Goal: Task Accomplishment & Management: Use online tool/utility

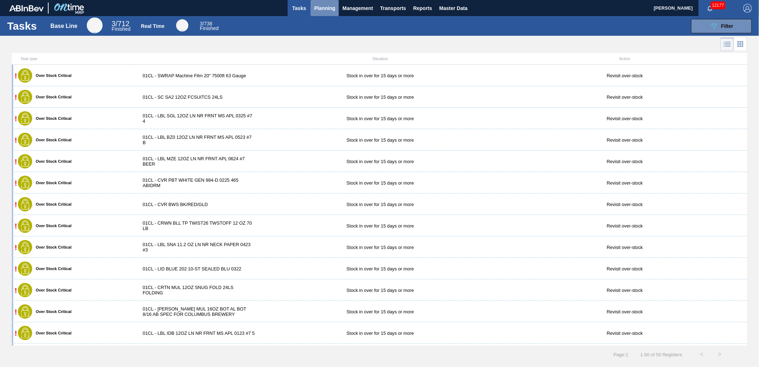
click at [323, 10] on span "Planning" at bounding box center [324, 8] width 21 height 9
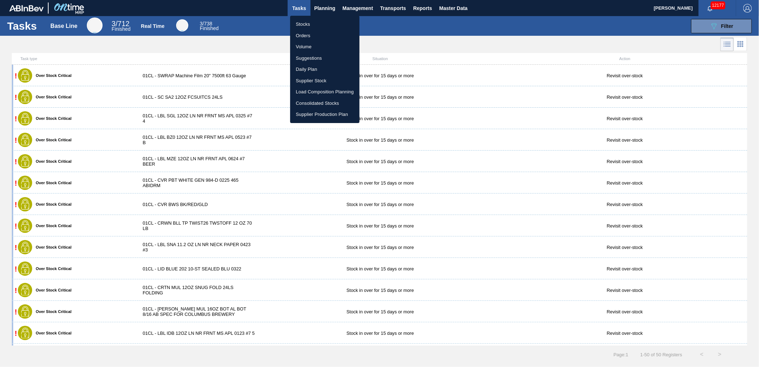
click at [313, 24] on li "Stocks" at bounding box center [324, 24] width 69 height 11
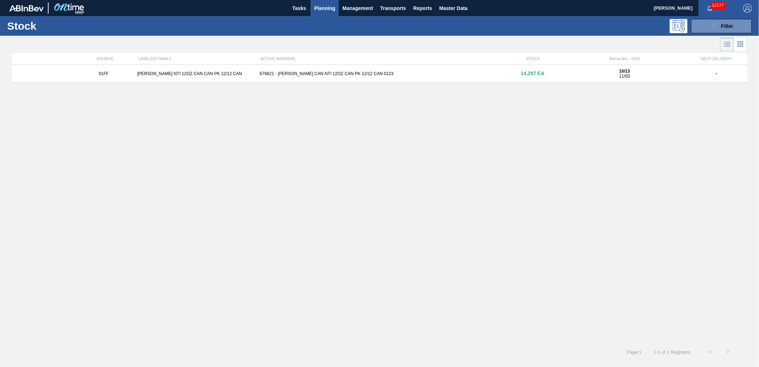
click at [324, 9] on span "Planning" at bounding box center [324, 8] width 21 height 9
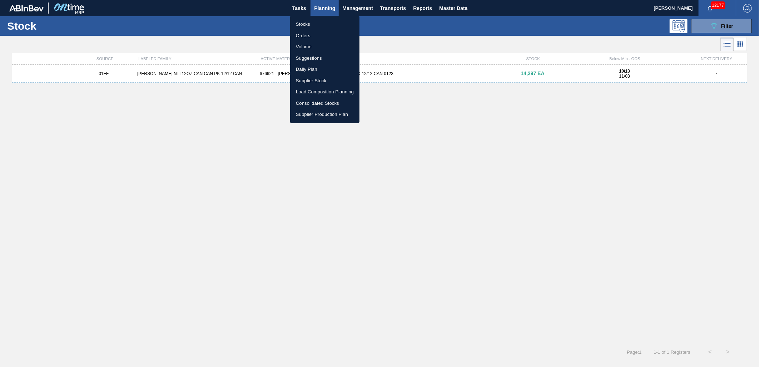
click at [321, 56] on li "Suggestions" at bounding box center [324, 58] width 69 height 11
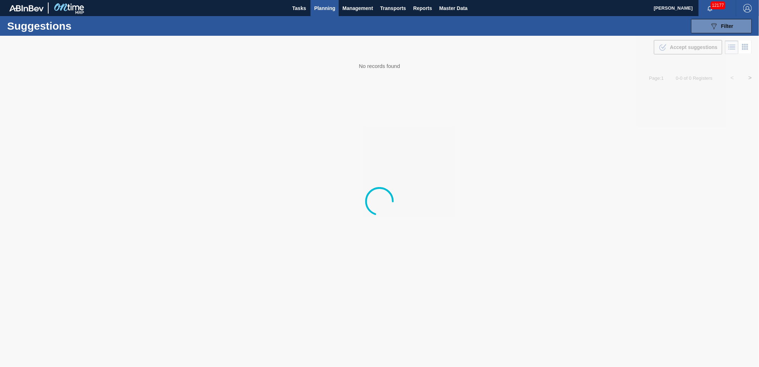
type from "10/06/2025"
type to "10/09/2025"
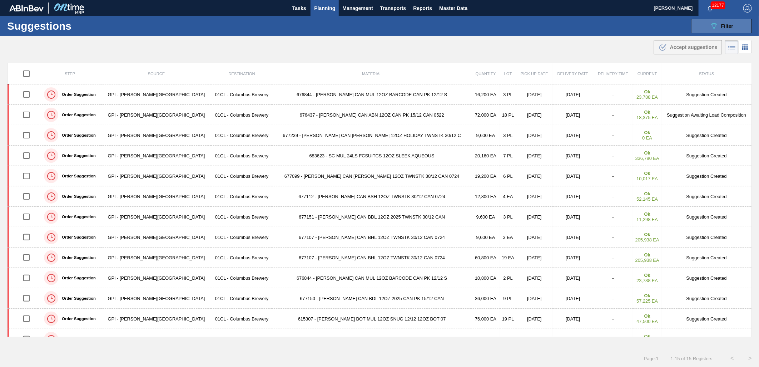
click at [721, 29] on div "089F7B8B-B2A5-4AFE-B5C0-19BA573D28AC Filter" at bounding box center [722, 26] width 24 height 9
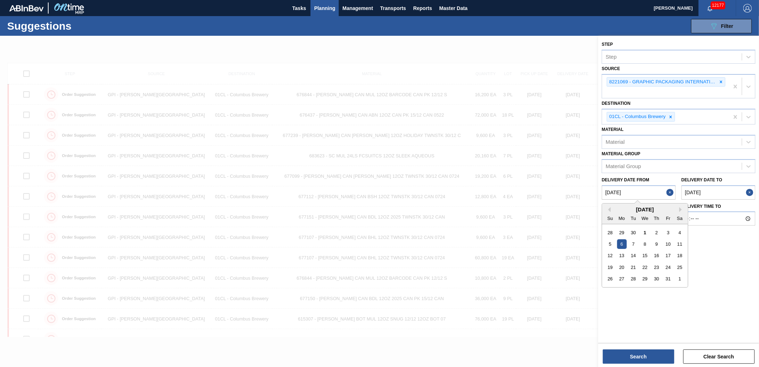
click at [644, 192] on from "10/06/2025" at bounding box center [639, 192] width 74 height 14
click at [646, 232] on div "1" at bounding box center [645, 232] width 10 height 10
type from "10/01/2025"
click at [719, 195] on to "10/09/2025" at bounding box center [719, 192] width 74 height 14
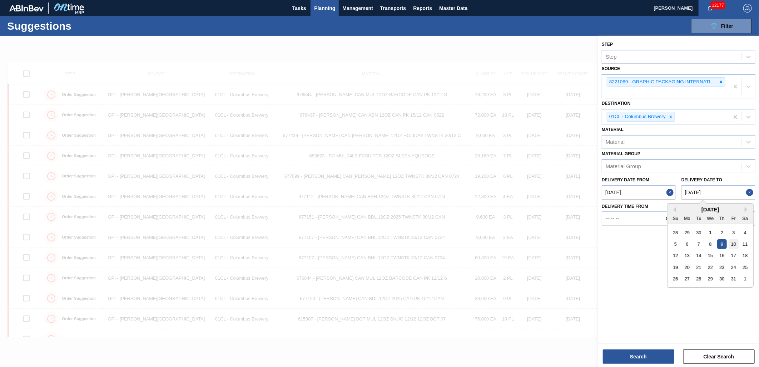
click at [734, 242] on div "10" at bounding box center [734, 244] width 10 height 10
click at [725, 186] on to "10/10/2025" at bounding box center [719, 192] width 74 height 14
click at [677, 256] on div "12" at bounding box center [676, 256] width 10 height 10
type to "10/12/2025"
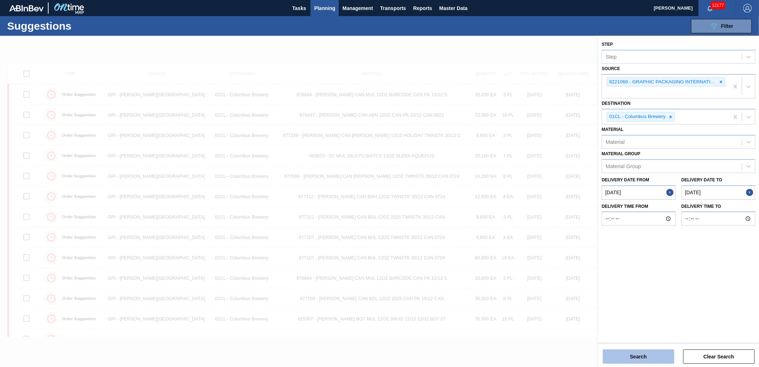
click at [640, 360] on button "Search" at bounding box center [639, 356] width 72 height 14
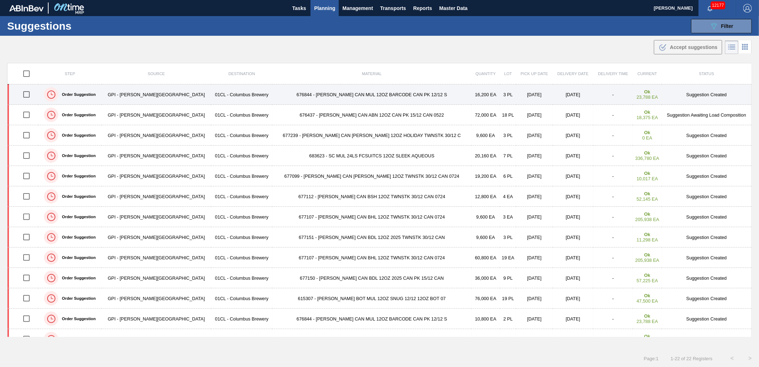
click at [272, 95] on td "676844 - CARR CAN MUL 12OZ BARCODE CAN PK 12/12 S" at bounding box center [371, 94] width 199 height 20
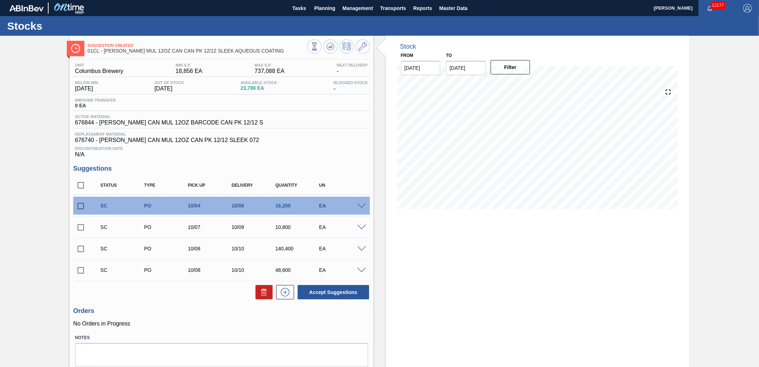
click at [81, 208] on input "checkbox" at bounding box center [80, 205] width 15 height 15
click at [82, 207] on input "checkbox" at bounding box center [80, 205] width 15 height 15
checkbox input "false"
click at [80, 225] on input "checkbox" at bounding box center [80, 227] width 15 height 15
click at [318, 291] on button "Accept Suggestions" at bounding box center [334, 292] width 72 height 14
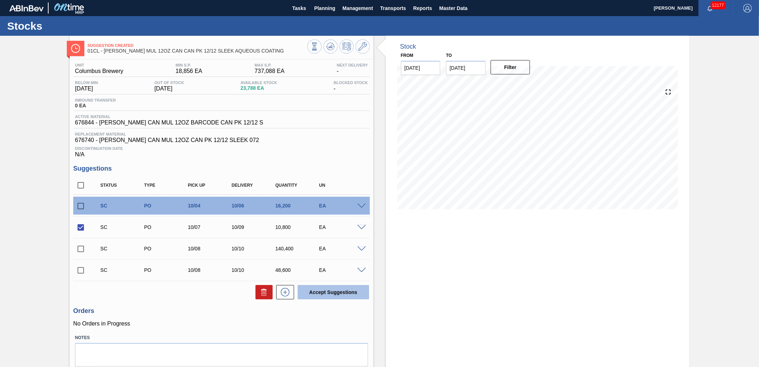
checkbox input "false"
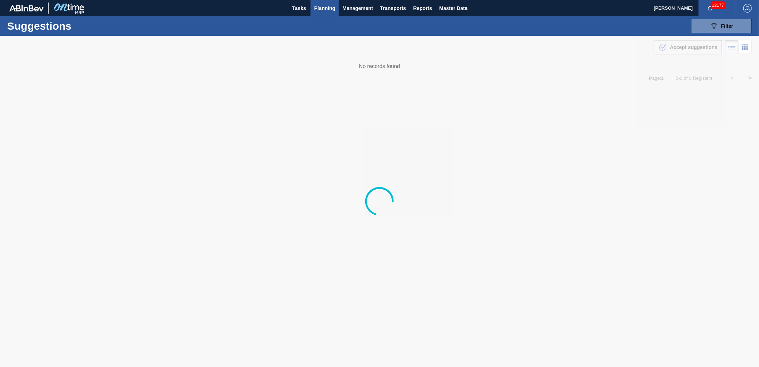
type from "10/01/2025"
type to "10/12/2025"
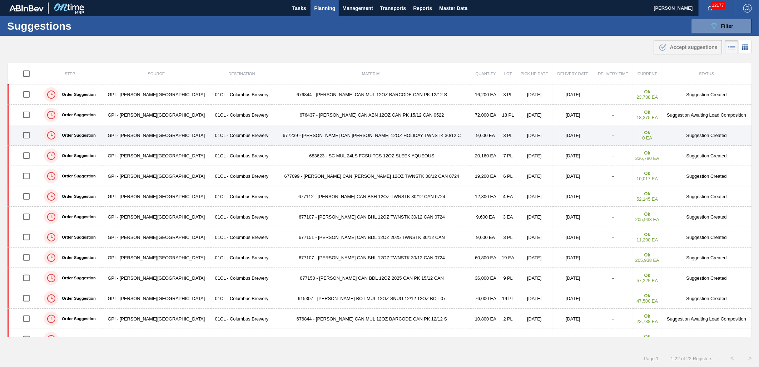
click at [33, 136] on input "checkbox" at bounding box center [26, 135] width 15 height 15
checkbox input "true"
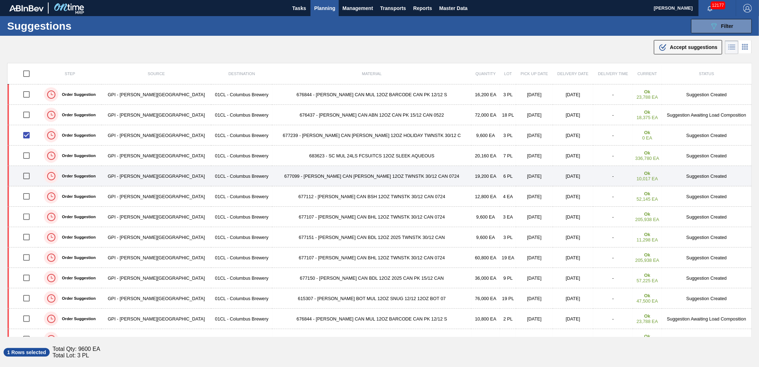
click at [29, 177] on input "checkbox" at bounding box center [26, 175] width 15 height 15
checkbox input "true"
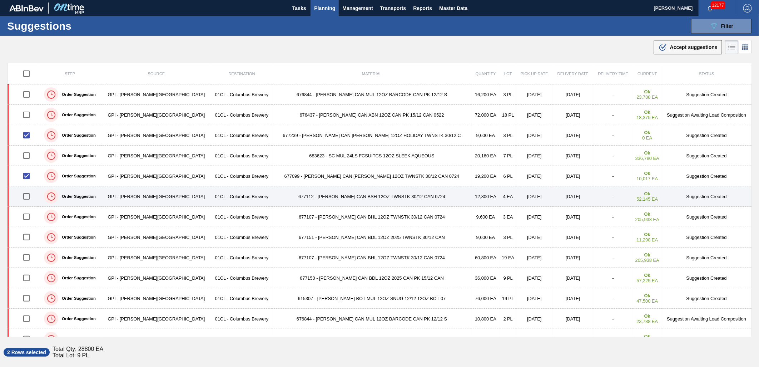
click at [30, 198] on input "checkbox" at bounding box center [26, 196] width 15 height 15
checkbox input "true"
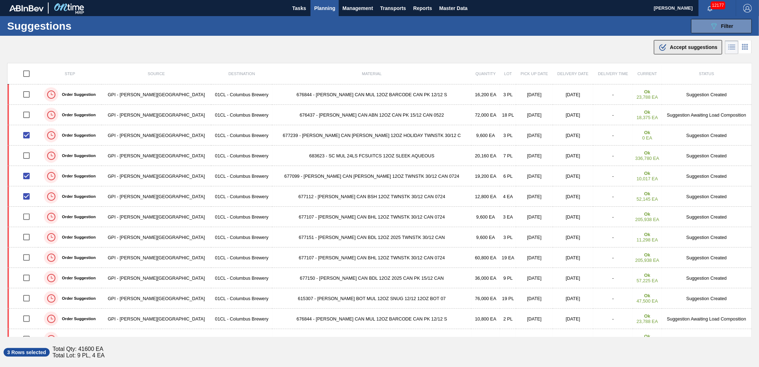
click at [680, 49] on span "Accept suggestions" at bounding box center [694, 47] width 48 height 6
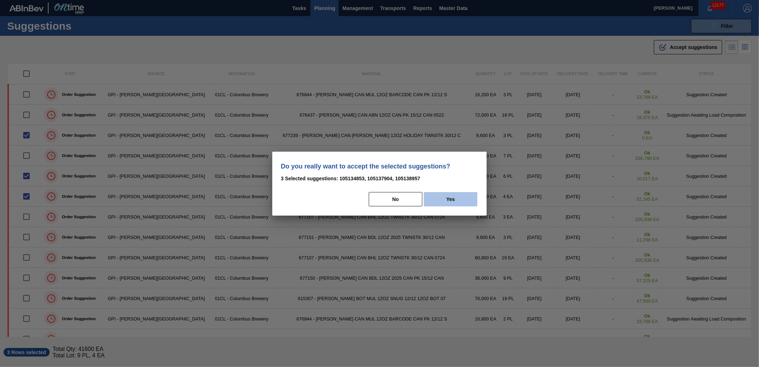
click at [458, 200] on button "Yes" at bounding box center [451, 199] width 54 height 14
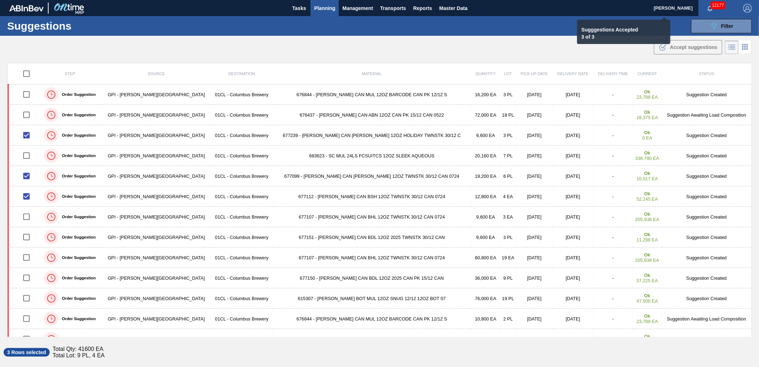
checkbox input "false"
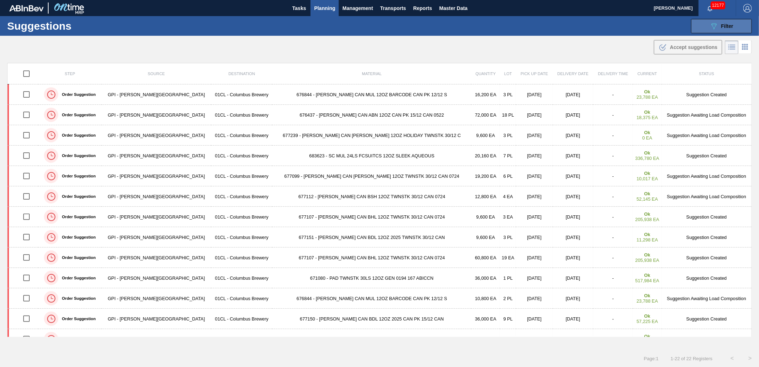
drag, startPoint x: 717, startPoint y: 22, endPoint x: 716, endPoint y: 26, distance: 4.9
click at [717, 22] on icon "089F7B8B-B2A5-4AFE-B5C0-19BA573D28AC" at bounding box center [714, 26] width 9 height 9
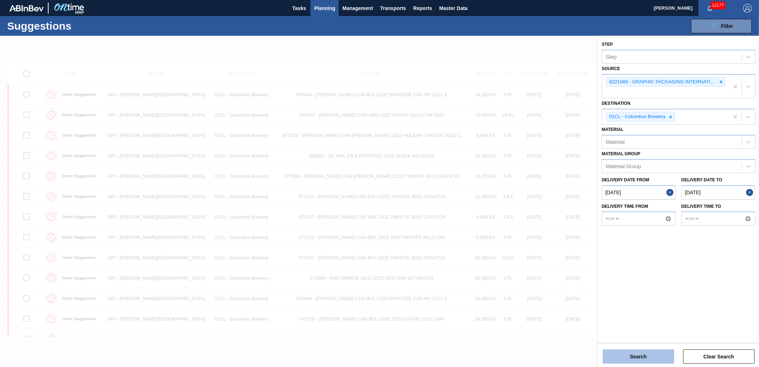
click at [645, 351] on button "Search" at bounding box center [639, 356] width 72 height 14
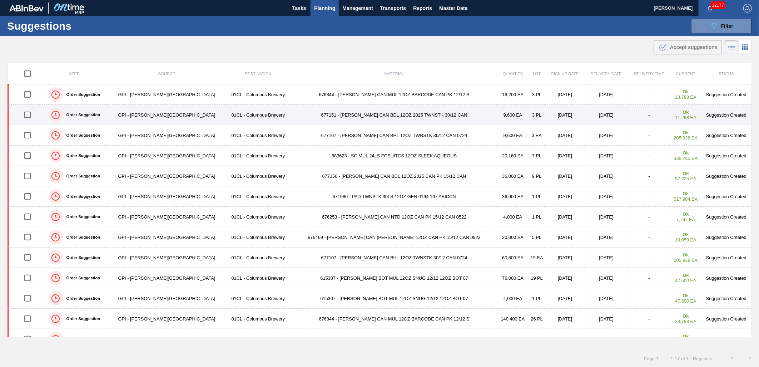
click at [34, 116] on input "checkbox" at bounding box center [27, 114] width 15 height 15
checkbox input "true"
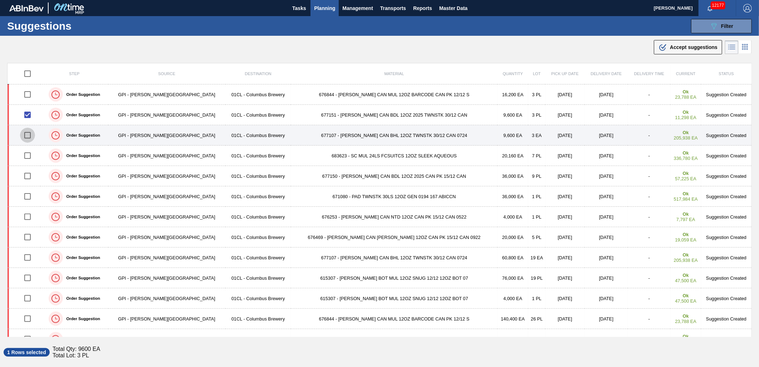
click at [28, 136] on input "checkbox" at bounding box center [27, 135] width 15 height 15
checkbox input "true"
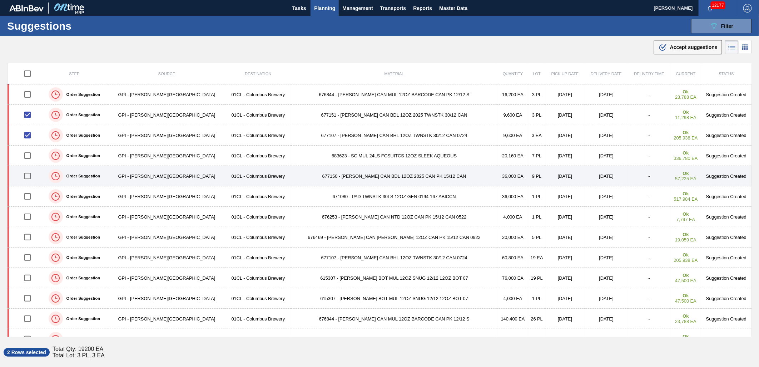
click at [33, 175] on input "checkbox" at bounding box center [27, 175] width 15 height 15
checkbox input "true"
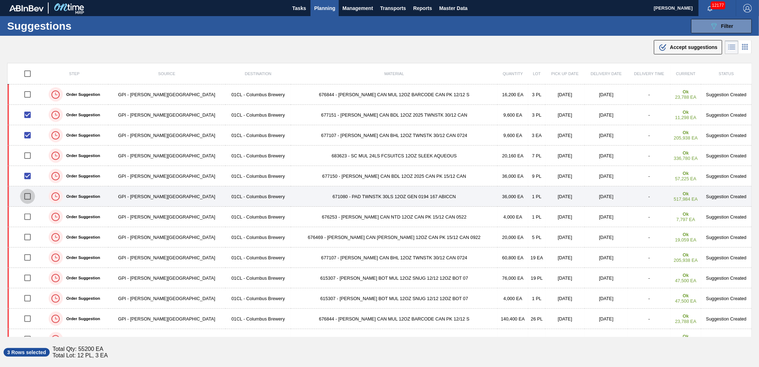
click at [29, 195] on input "checkbox" at bounding box center [27, 196] width 15 height 15
checkbox input "true"
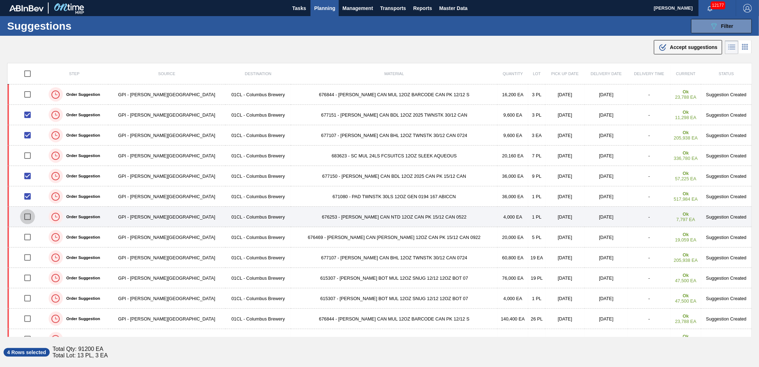
click at [29, 213] on input "checkbox" at bounding box center [27, 216] width 15 height 15
checkbox input "true"
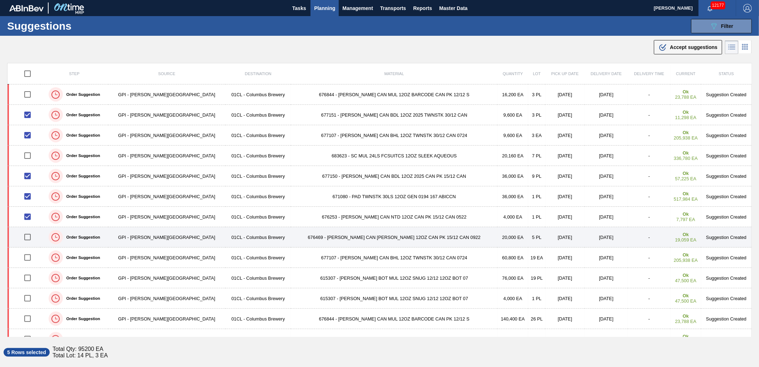
click at [29, 237] on input "checkbox" at bounding box center [27, 237] width 15 height 15
checkbox input "true"
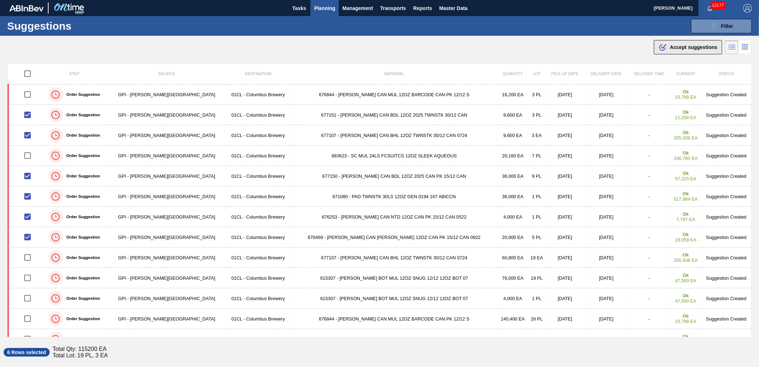
click at [683, 44] on div ".b{fill:var(--color-action-default)} Accept suggestions" at bounding box center [688, 47] width 59 height 9
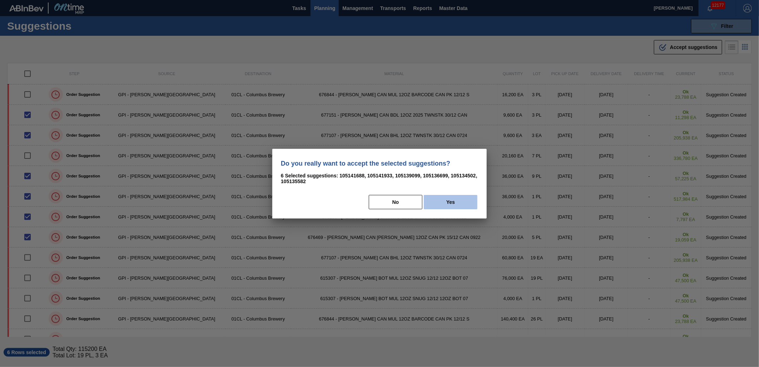
click at [436, 203] on button "Yes" at bounding box center [451, 202] width 54 height 14
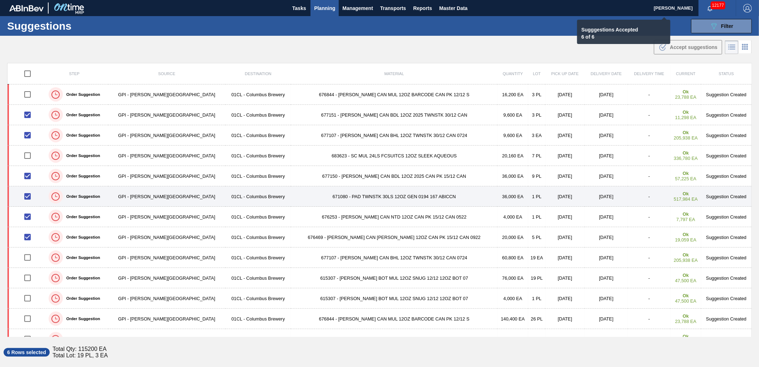
checkbox input "false"
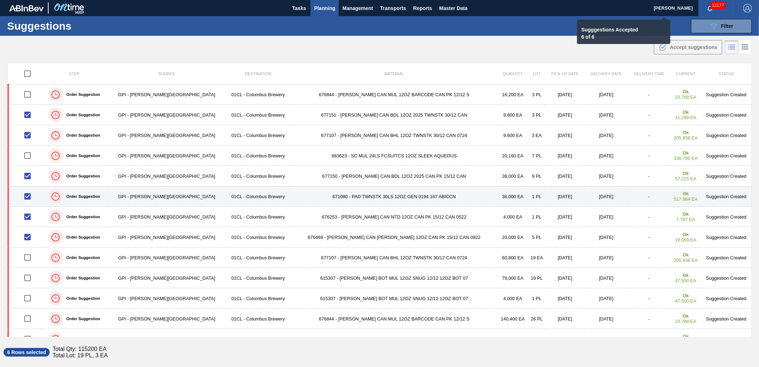
checkbox input "false"
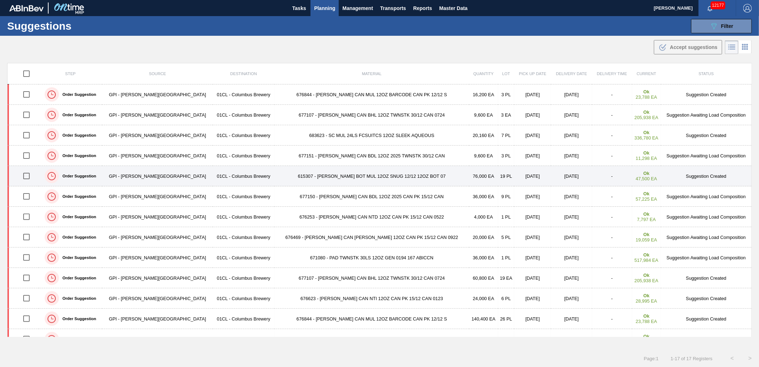
click at [33, 179] on input "checkbox" at bounding box center [26, 175] width 15 height 15
checkbox input "true"
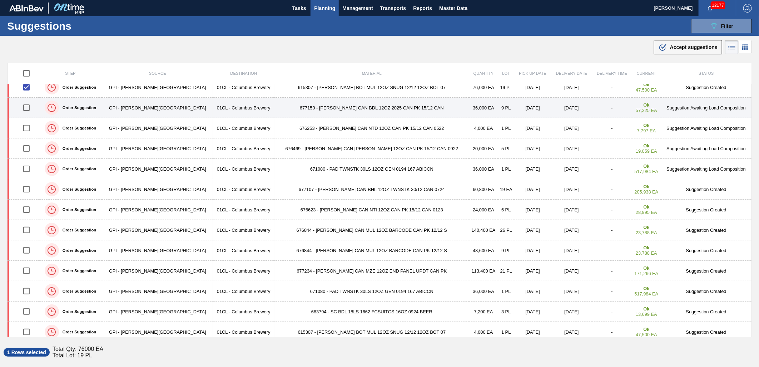
scroll to position [94, 0]
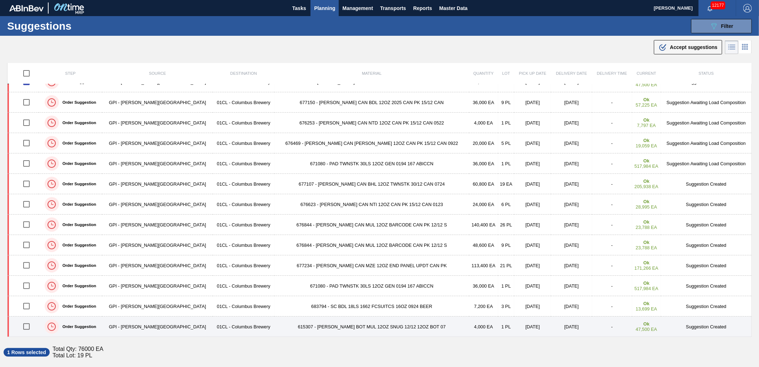
click at [29, 326] on input "checkbox" at bounding box center [26, 326] width 15 height 15
checkbox input "true"
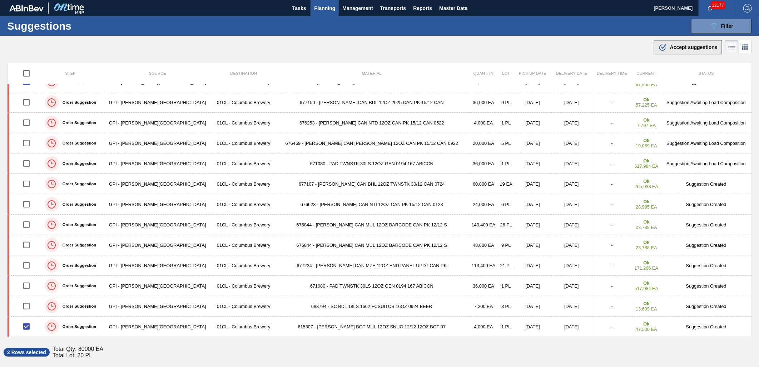
click at [669, 51] on div ".b{fill:var(--color-action-default)} Accept suggestions" at bounding box center [688, 47] width 59 height 9
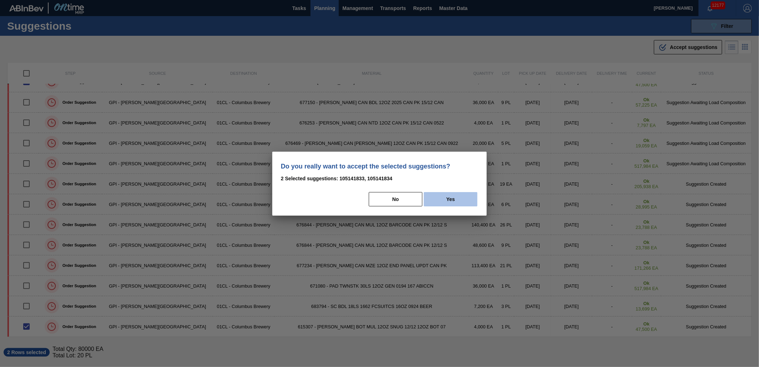
click at [474, 196] on button "Yes" at bounding box center [451, 199] width 54 height 14
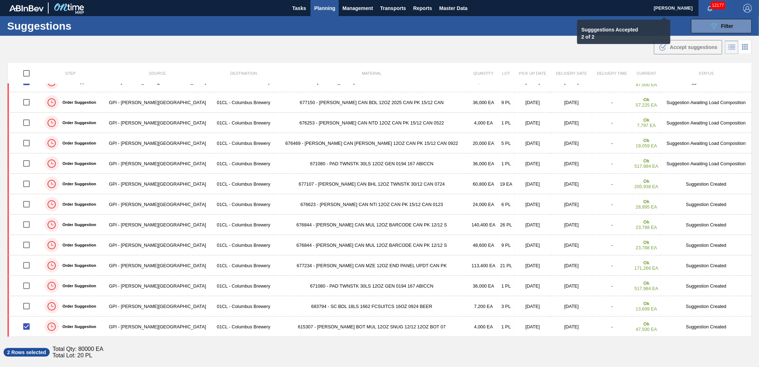
checkbox input "false"
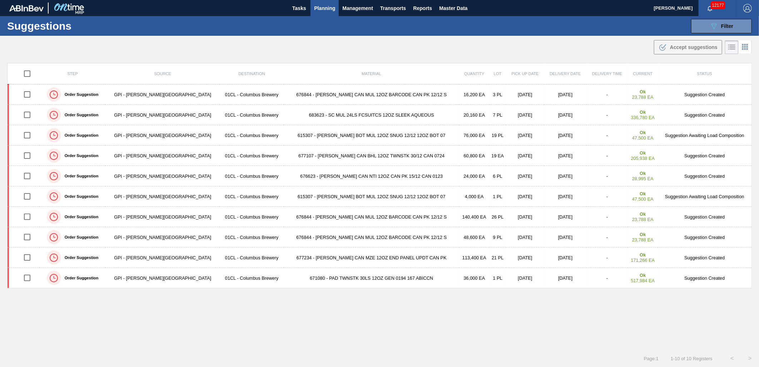
scroll to position [0, 0]
click at [723, 27] on span "Filter" at bounding box center [728, 26] width 12 height 6
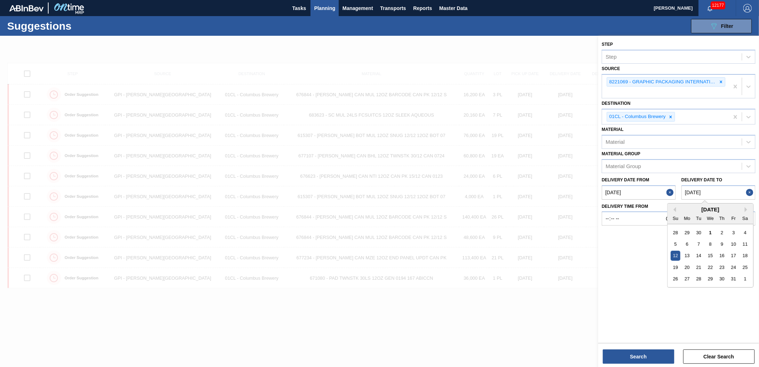
click at [723, 194] on to "10/12/2025" at bounding box center [719, 192] width 74 height 14
click at [737, 256] on div "17" at bounding box center [734, 256] width 10 height 10
type to "10/17/2025"
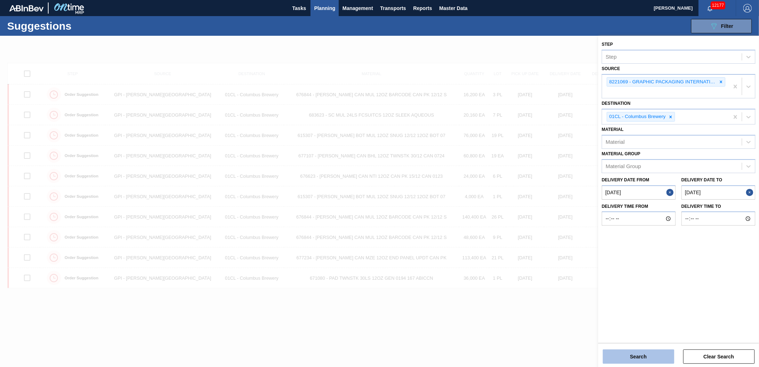
click at [652, 356] on button "Search" at bounding box center [639, 356] width 72 height 14
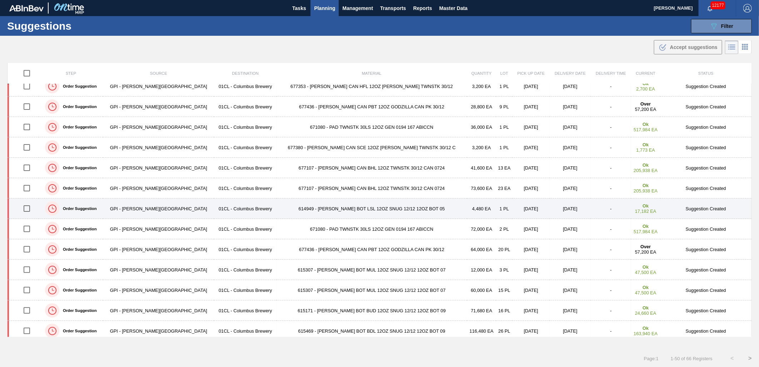
scroll to position [437, 0]
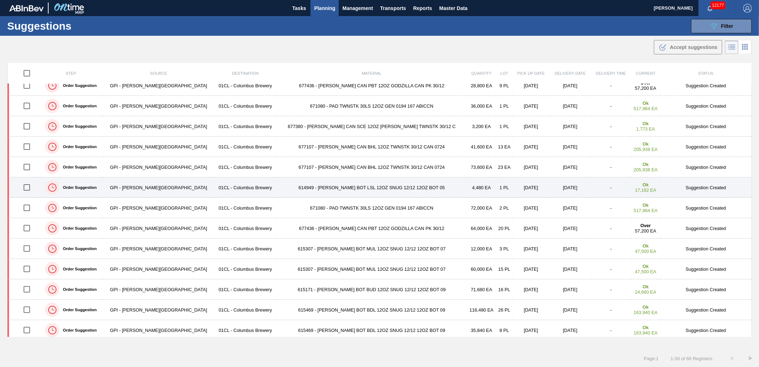
click at [28, 188] on input "checkbox" at bounding box center [26, 187] width 15 height 15
checkbox input "true"
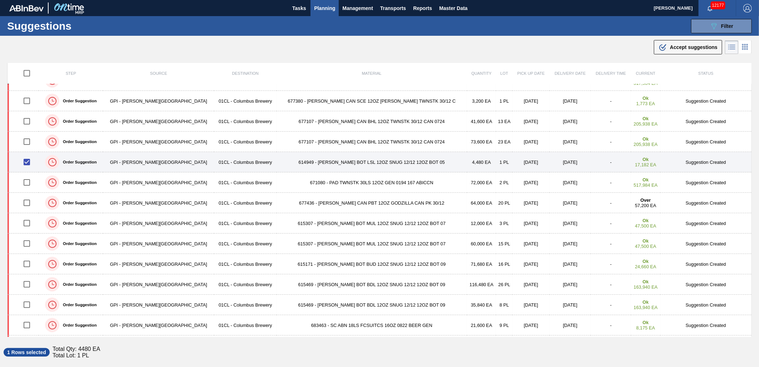
scroll to position [477, 0]
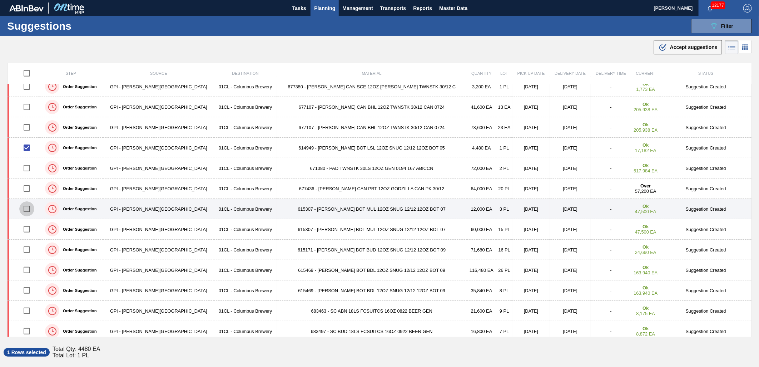
click at [29, 208] on input "checkbox" at bounding box center [26, 208] width 15 height 15
checkbox input "true"
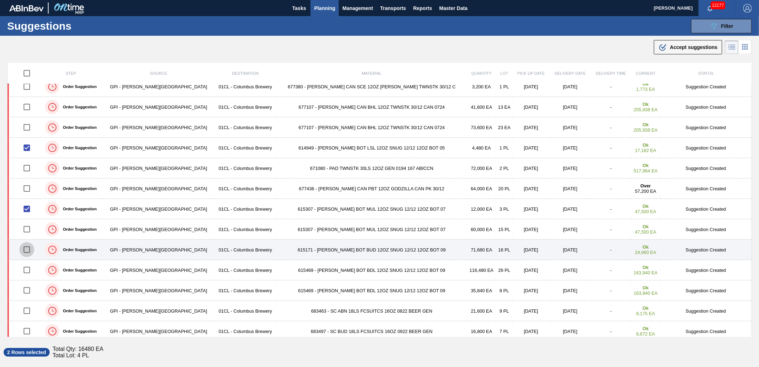
click at [31, 252] on input "checkbox" at bounding box center [26, 249] width 15 height 15
checkbox input "true"
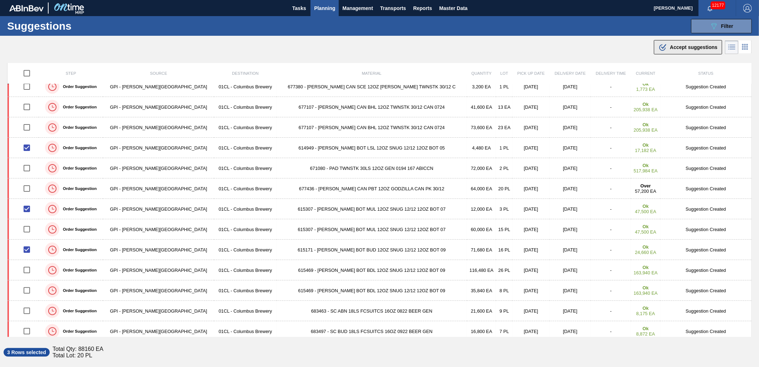
click at [697, 51] on button ".b{fill:var(--color-action-default)} Accept suggestions" at bounding box center [688, 47] width 68 height 14
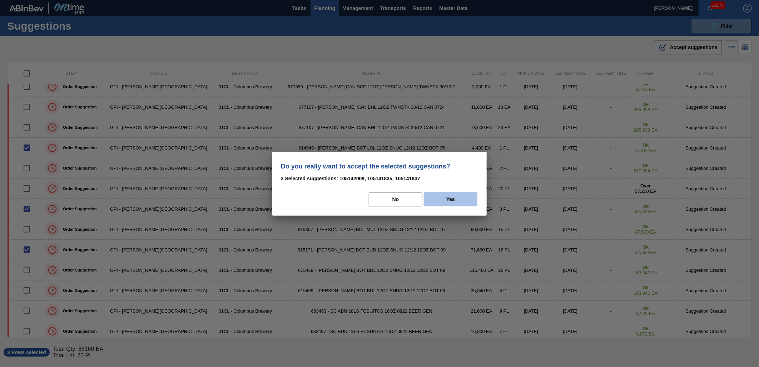
click at [459, 201] on button "Yes" at bounding box center [451, 199] width 54 height 14
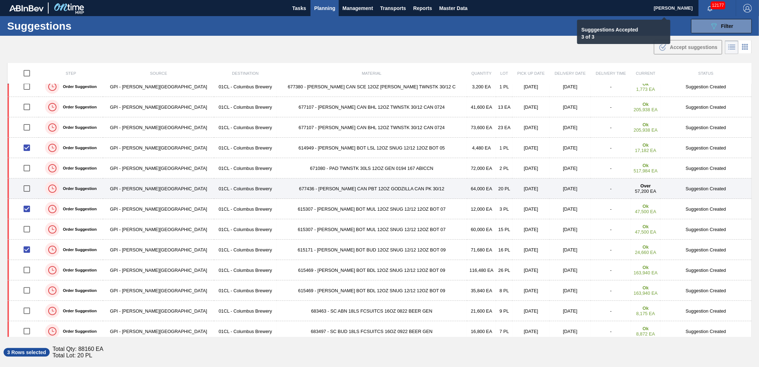
checkbox input "false"
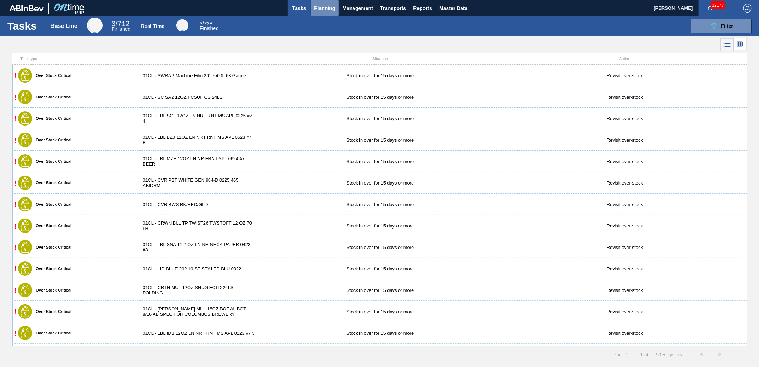
click at [324, 9] on span "Planning" at bounding box center [324, 8] width 21 height 9
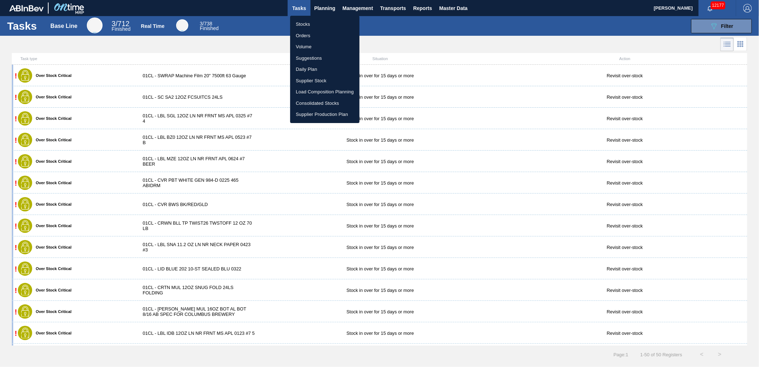
click at [321, 88] on li "Load Composition Planning" at bounding box center [324, 91] width 69 height 11
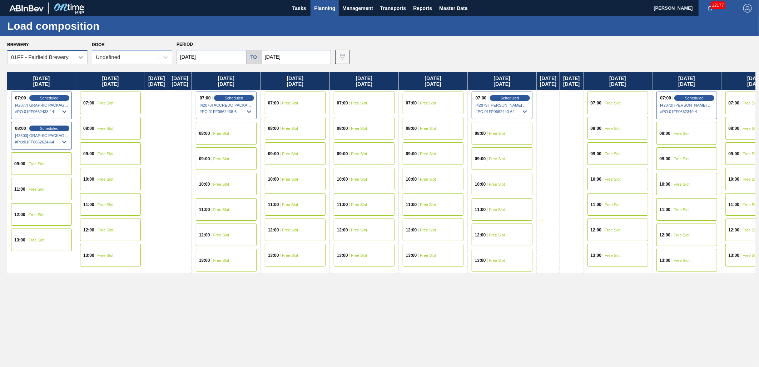
click at [79, 62] on div at bounding box center [80, 57] width 13 height 13
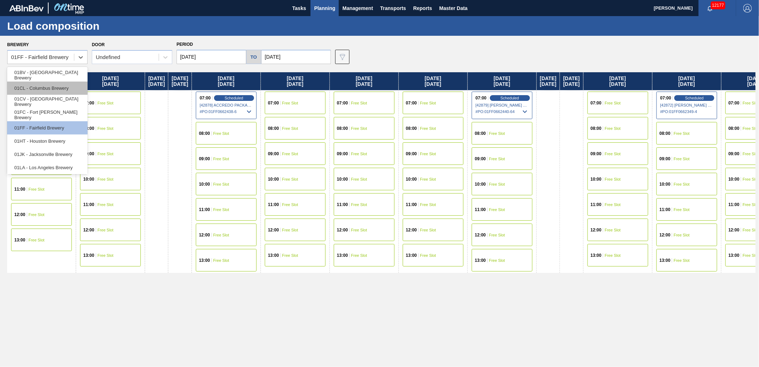
click at [58, 83] on div "01CL - Columbus Brewery" at bounding box center [47, 88] width 80 height 13
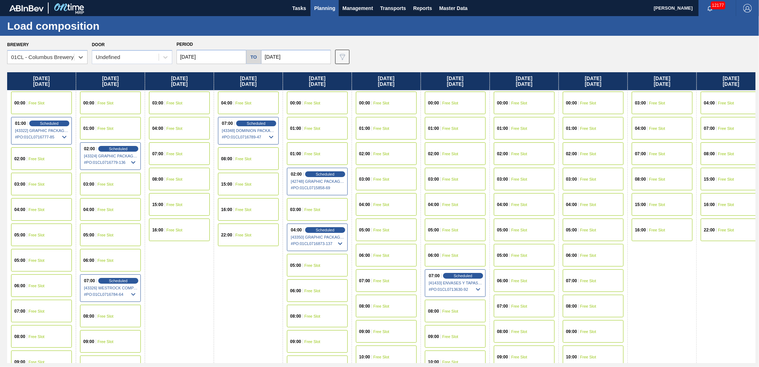
click at [455, 152] on span "Free Slot" at bounding box center [451, 154] width 16 height 4
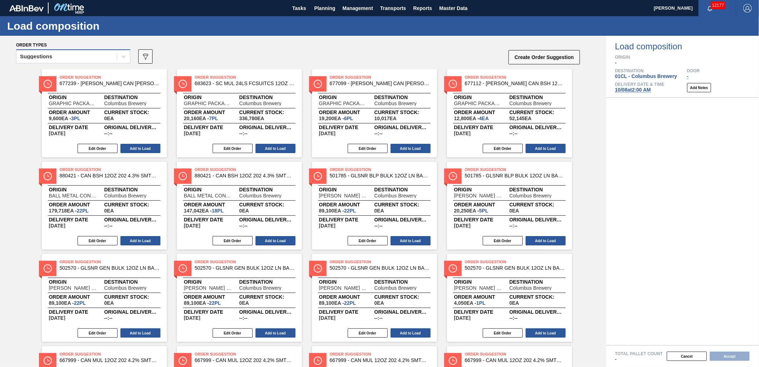
click at [92, 59] on div "Suggestions" at bounding box center [66, 56] width 100 height 10
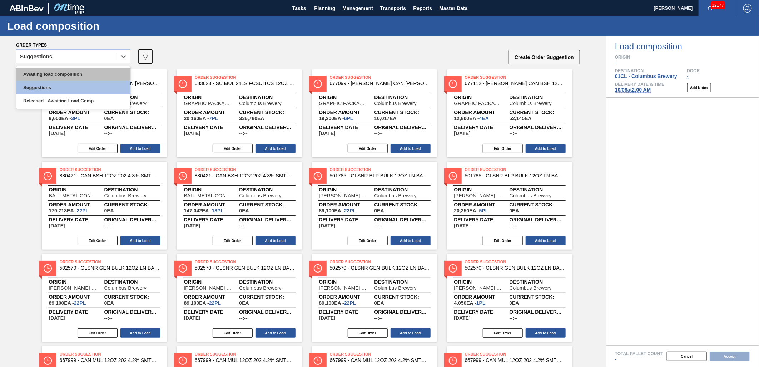
click at [81, 74] on div "Awaiting load composition" at bounding box center [73, 74] width 114 height 13
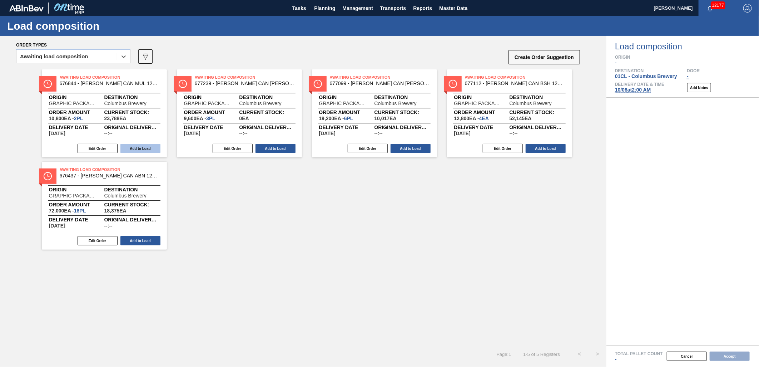
click at [136, 147] on button "Add to Load" at bounding box center [141, 148] width 40 height 9
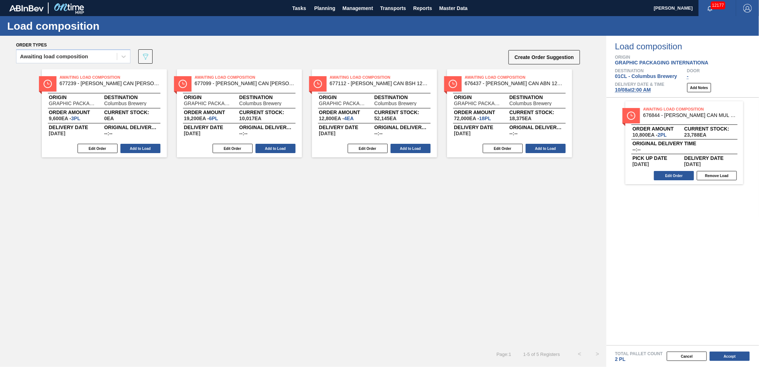
click at [136, 147] on button "Add to Load" at bounding box center [141, 148] width 40 height 9
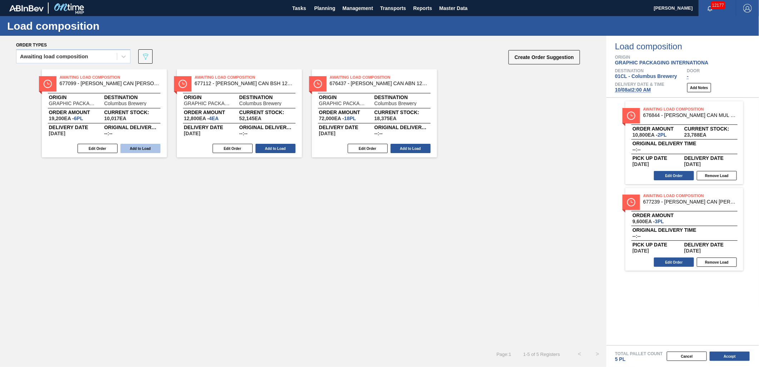
click at [135, 147] on button "Add to Load" at bounding box center [141, 148] width 40 height 9
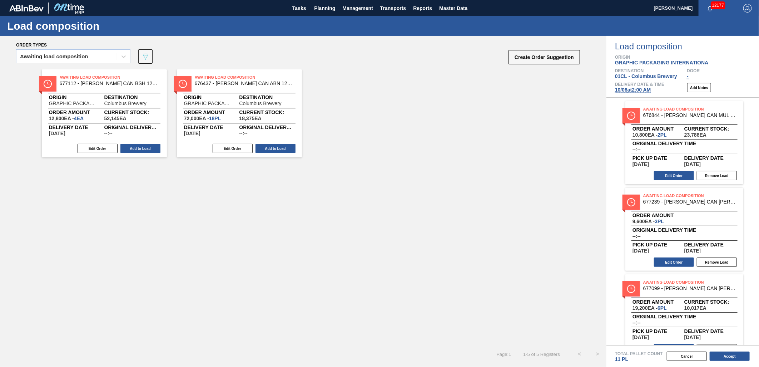
click at [135, 147] on button "Add to Load" at bounding box center [141, 148] width 40 height 9
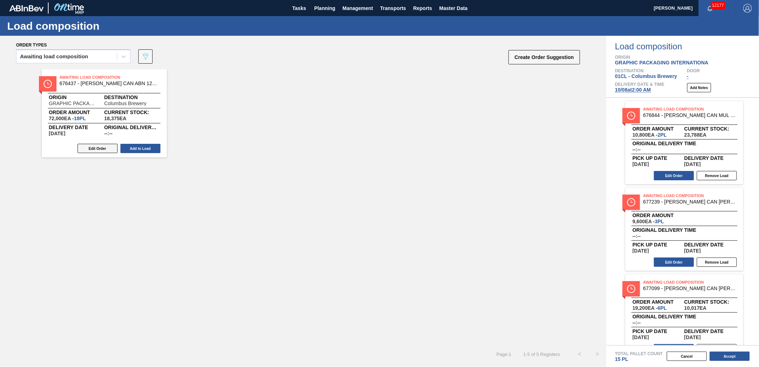
click at [97, 149] on button "Edit Order" at bounding box center [98, 148] width 40 height 9
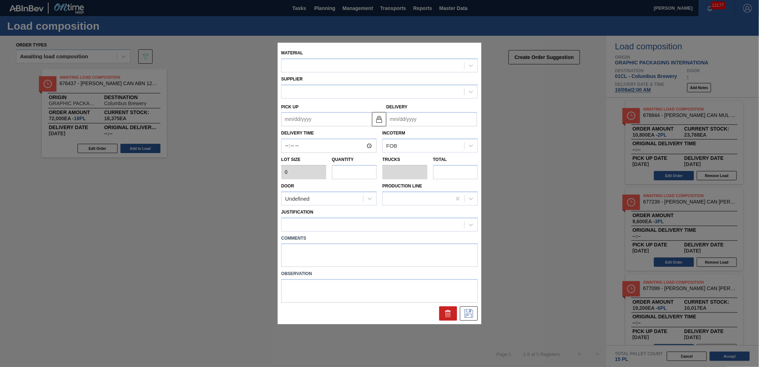
type input "4,000"
type input "18"
type input "0.692"
type input "72,000"
type up "10/05/2025"
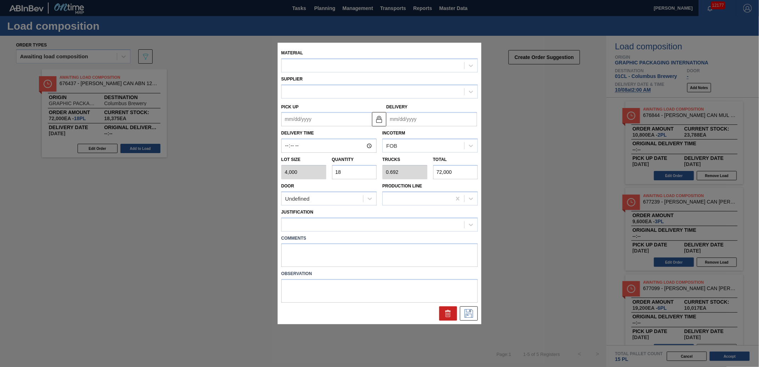
type input "10/07/2025"
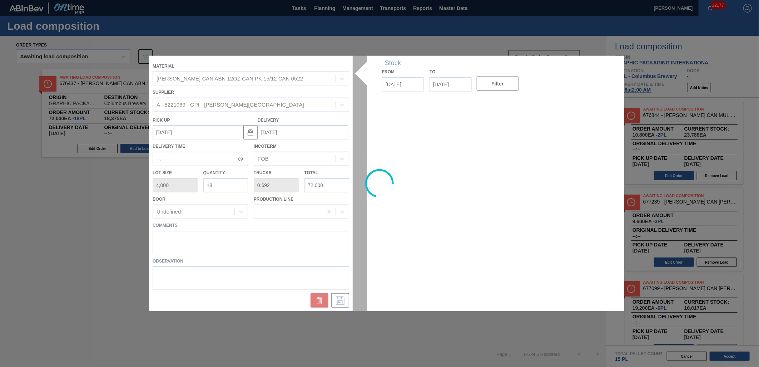
click at [233, 185] on input "18" at bounding box center [225, 185] width 45 height 14
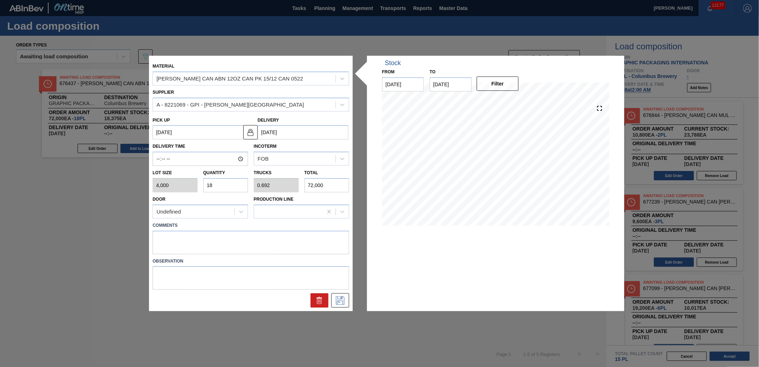
type input "1"
type input "0.038"
type input "4,000"
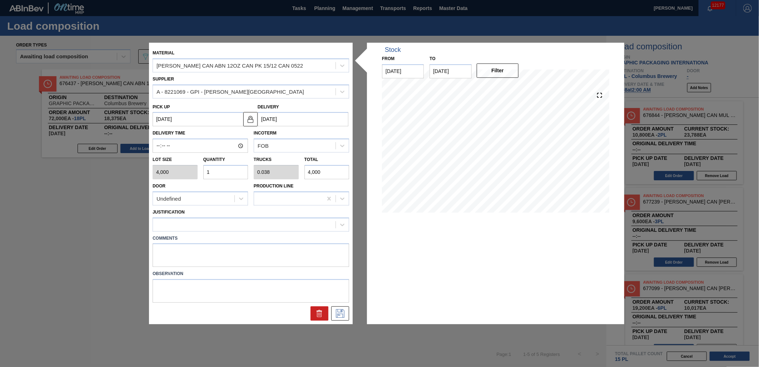
type input "11"
type input "0.423"
type input "44,000"
type input "11"
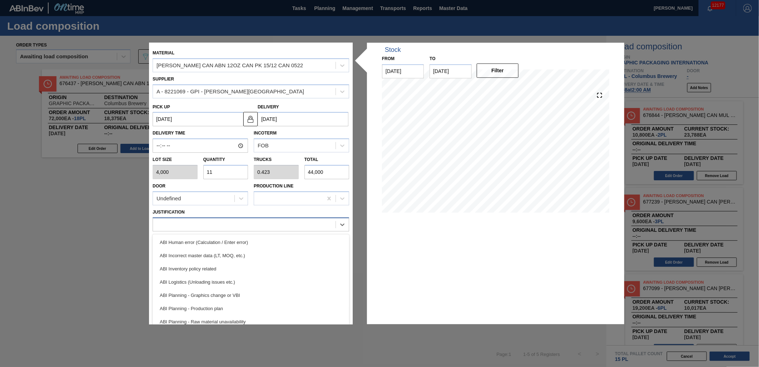
click at [249, 225] on div at bounding box center [244, 224] width 183 height 10
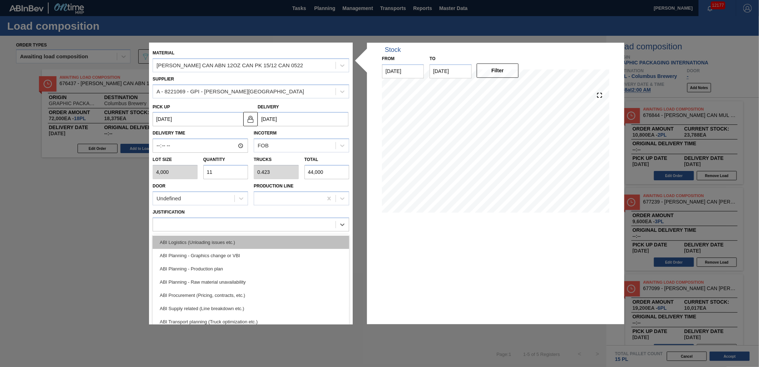
scroll to position [79, 0]
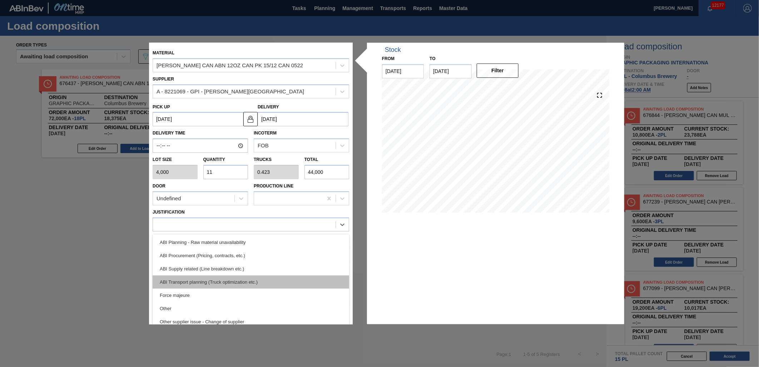
click at [276, 278] on div "ABI Transport planning (Truck optimization etc.)" at bounding box center [251, 281] width 197 height 13
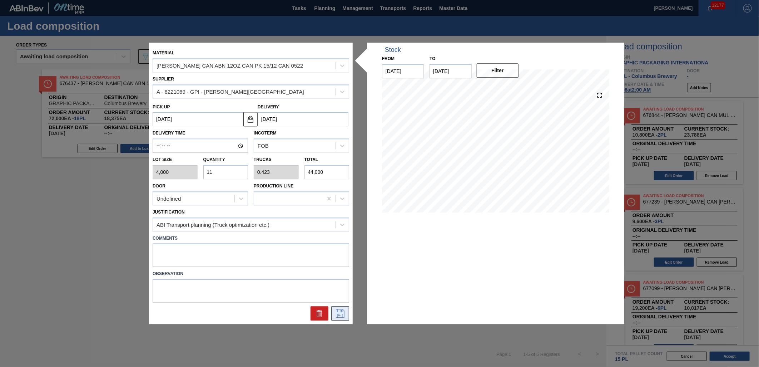
click at [341, 310] on icon at bounding box center [340, 313] width 4 height 6
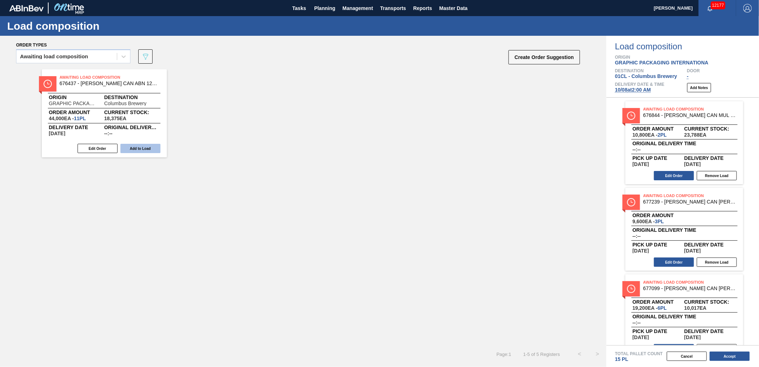
click at [149, 147] on button "Add to Load" at bounding box center [141, 148] width 40 height 9
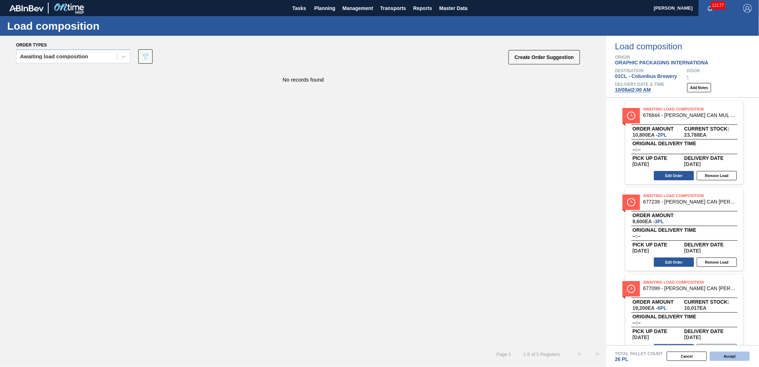
click at [741, 358] on button "Accept" at bounding box center [730, 355] width 40 height 9
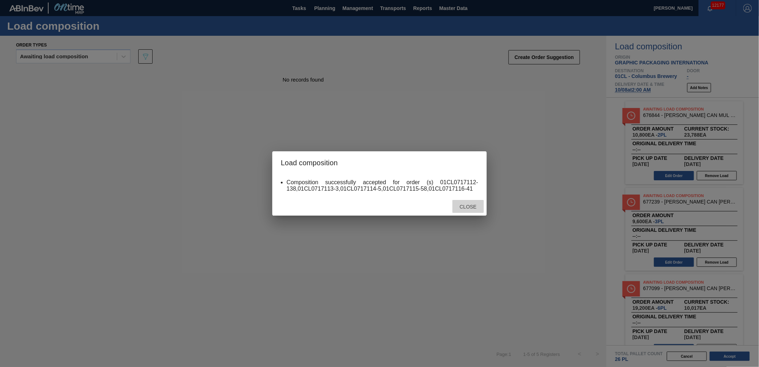
click at [474, 208] on span "Close" at bounding box center [468, 207] width 28 height 6
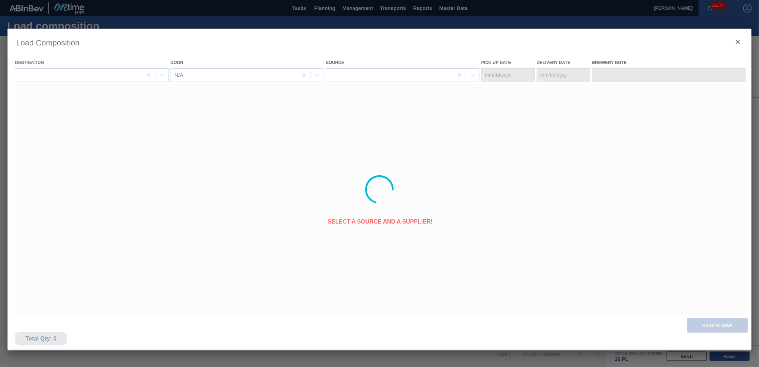
type Date "10/06/2025"
type Date "10/08/2025"
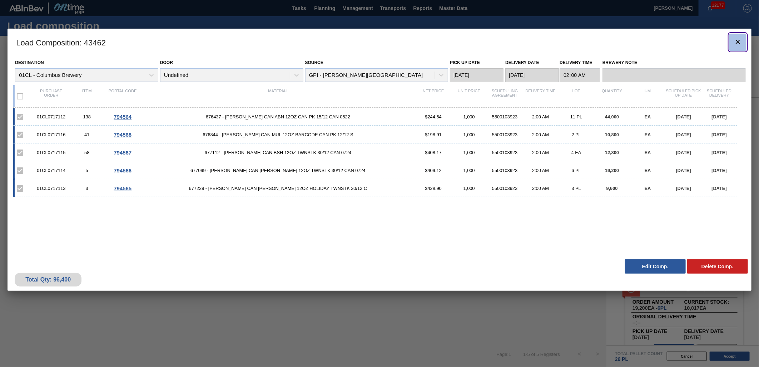
click at [737, 43] on icon "botão de ícone" at bounding box center [738, 42] width 4 height 4
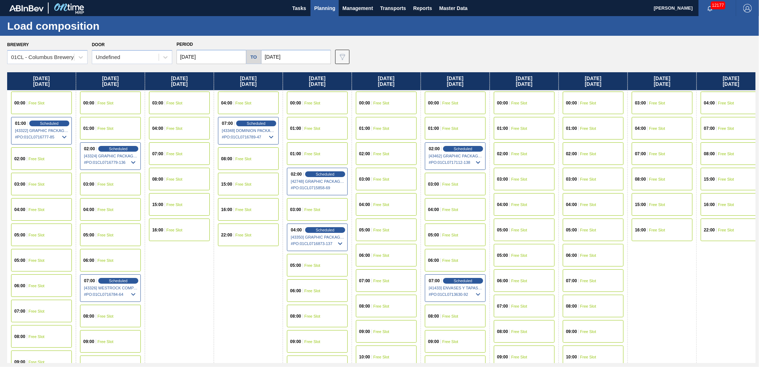
click at [457, 205] on div "04:00 Free Slot" at bounding box center [455, 209] width 61 height 23
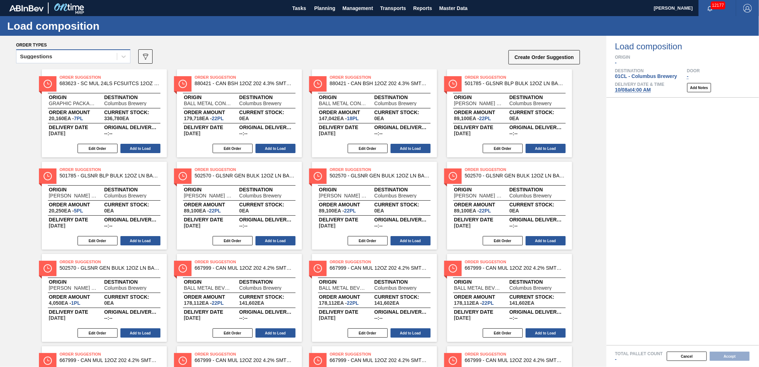
click at [115, 54] on div "Suggestions" at bounding box center [66, 56] width 100 height 10
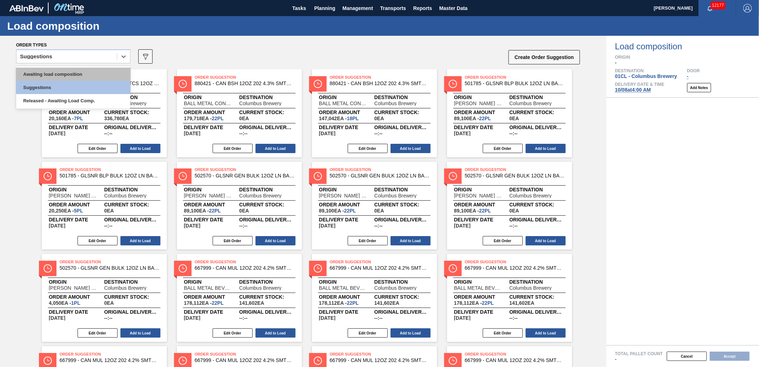
click at [108, 74] on div "Awaiting load composition" at bounding box center [73, 74] width 114 height 13
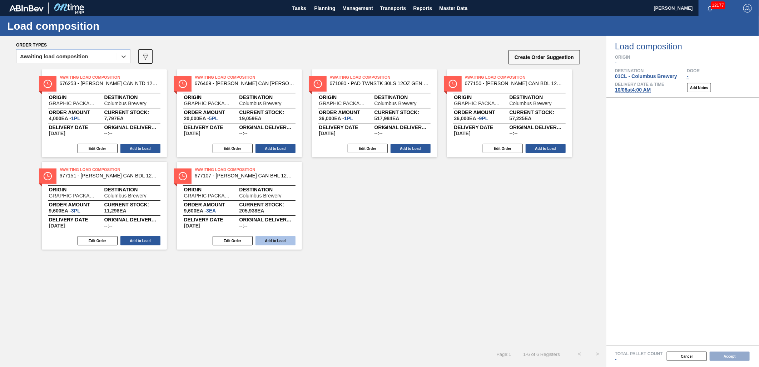
click at [277, 244] on button "Add to Load" at bounding box center [276, 240] width 40 height 9
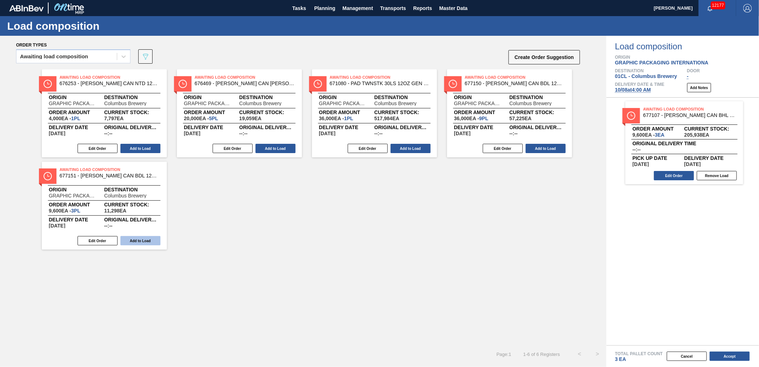
click at [142, 240] on button "Add to Load" at bounding box center [141, 240] width 40 height 9
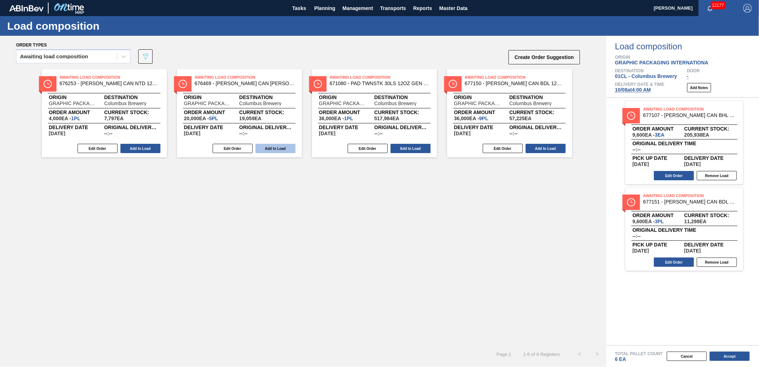
click at [267, 147] on button "Add to Load" at bounding box center [276, 148] width 40 height 9
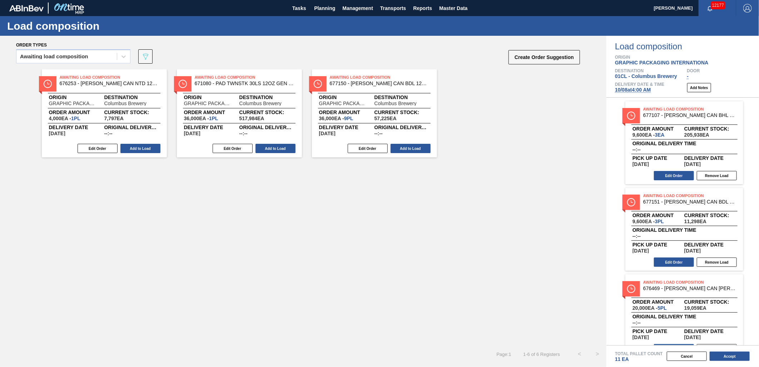
click at [146, 154] on div "Awaiting Load Composition 676253 - CARR CAN NTD 12OZ CAN PK 15/12 CAN 0522 Orig…" at bounding box center [104, 113] width 125 height 88
click at [148, 148] on button "Add to Load" at bounding box center [141, 148] width 40 height 9
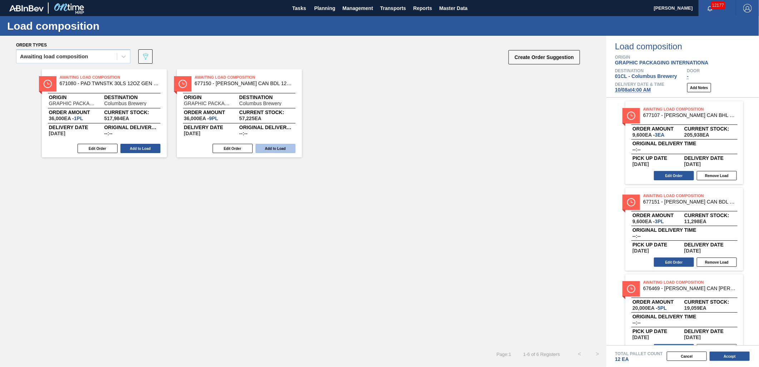
click at [283, 148] on button "Add to Load" at bounding box center [276, 148] width 40 height 9
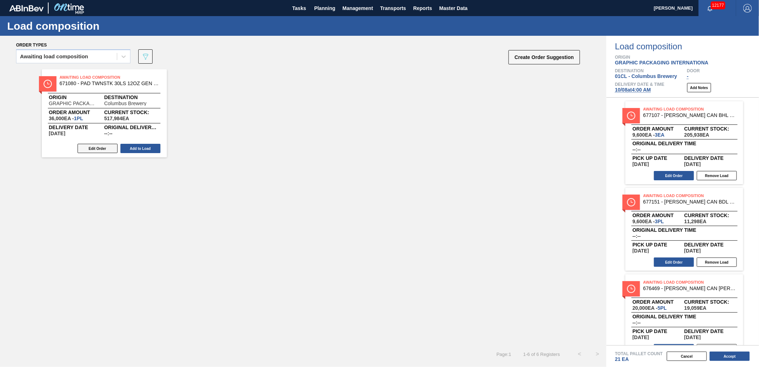
click at [97, 145] on button "Edit Order" at bounding box center [98, 148] width 40 height 9
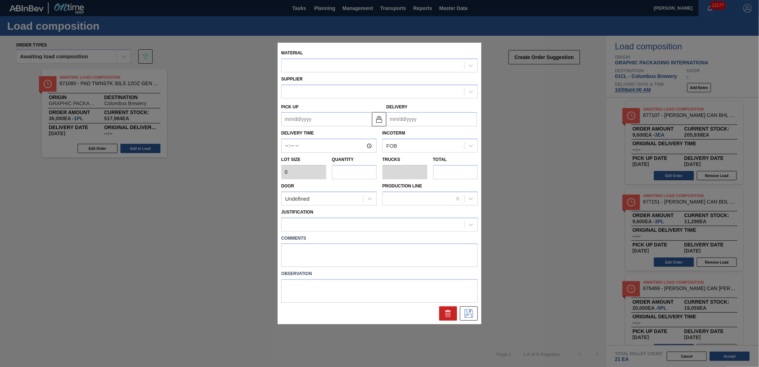
type input "36,000"
type input "1"
type input "0.05"
type input "36,000"
type up "10/07/2025"
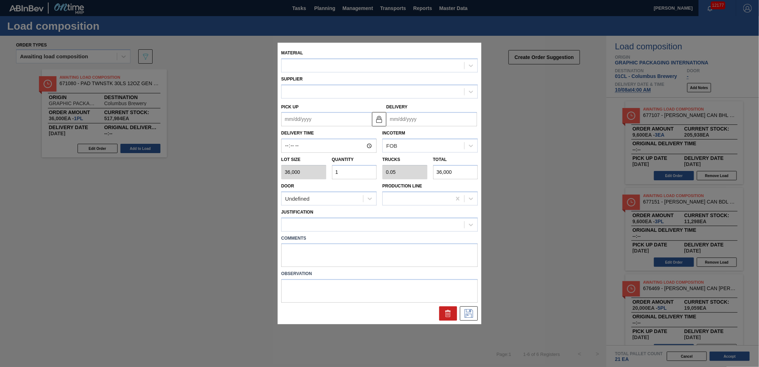
type input "10/09/2025"
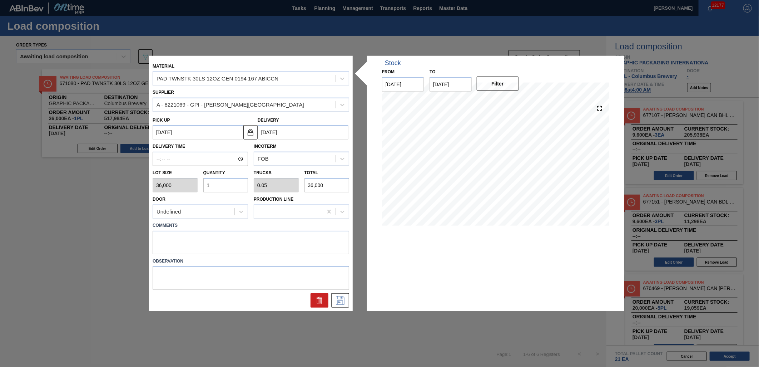
click at [239, 186] on input "1" at bounding box center [225, 185] width 45 height 14
type input "0"
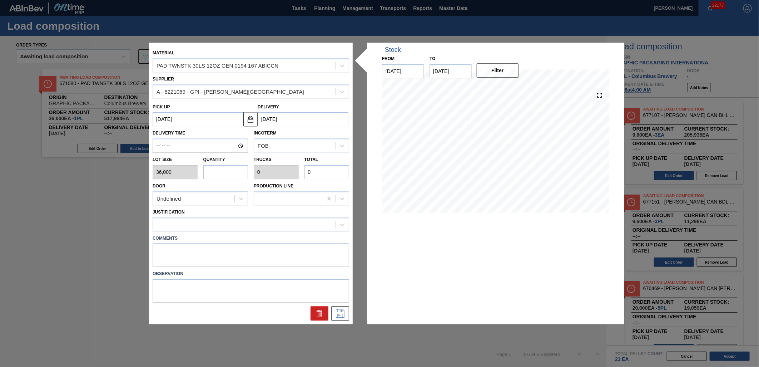
type input "3"
type input "0.15"
type input "108,000"
type input "3"
click at [234, 223] on div at bounding box center [244, 224] width 183 height 10
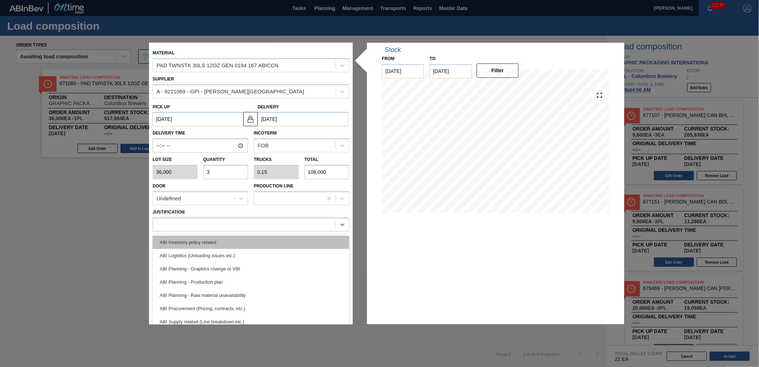
scroll to position [40, 0]
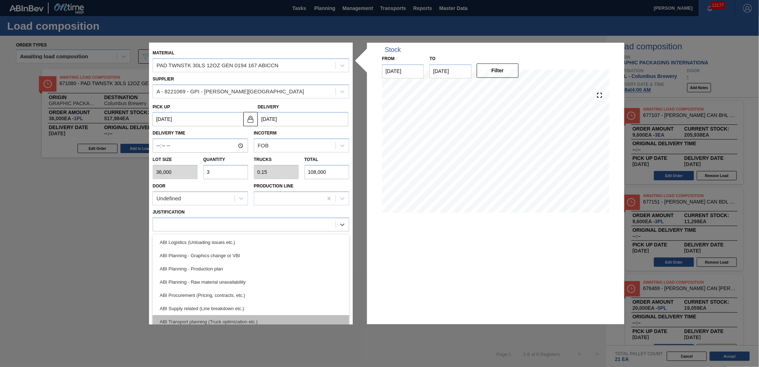
click at [250, 316] on div "ABI Transport planning (Truck optimization etc.)" at bounding box center [251, 321] width 197 height 13
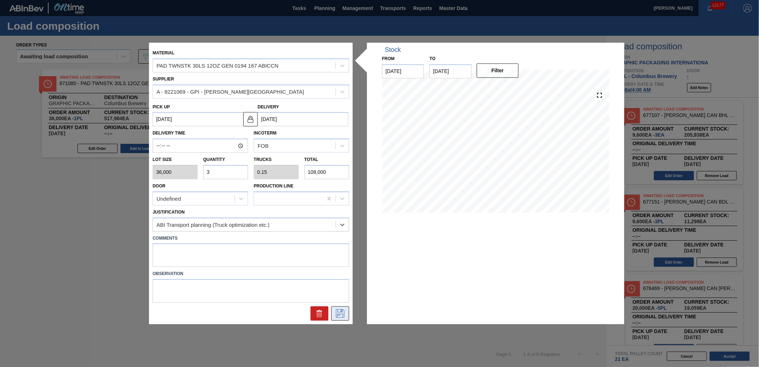
click at [339, 309] on icon at bounding box center [340, 313] width 9 height 9
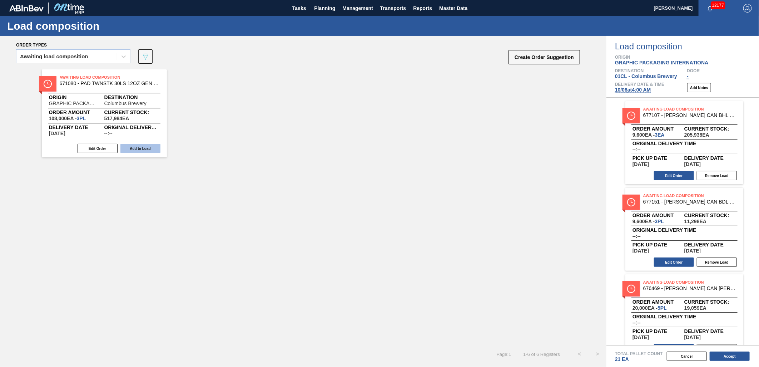
click at [145, 152] on button "Add to Load" at bounding box center [141, 148] width 40 height 9
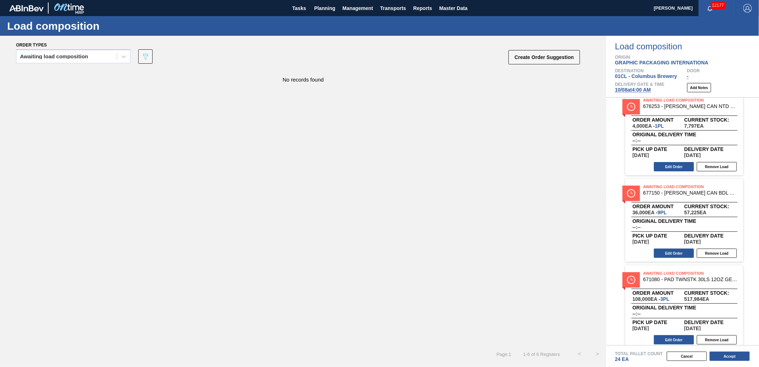
scroll to position [275, 0]
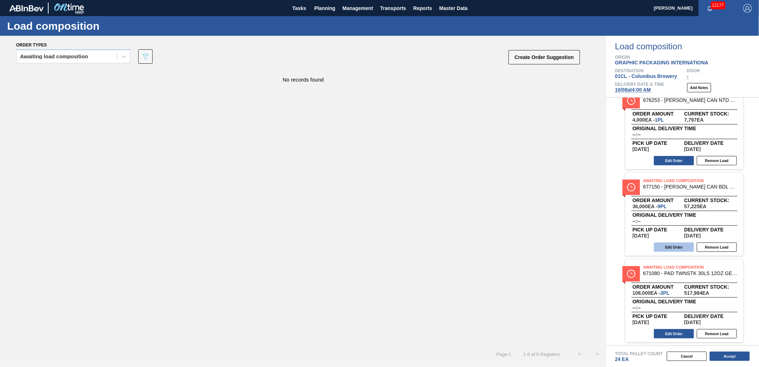
click at [667, 247] on button "Edit Order" at bounding box center [674, 246] width 40 height 9
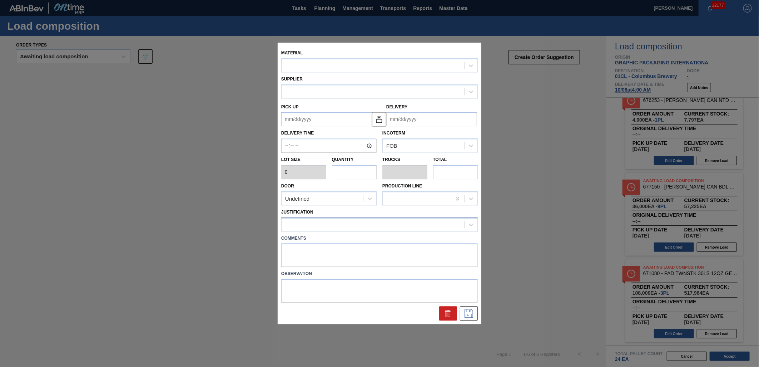
type input "4,000"
type input "9"
type input "0.409"
type input "36,000"
type up "10/07/2025"
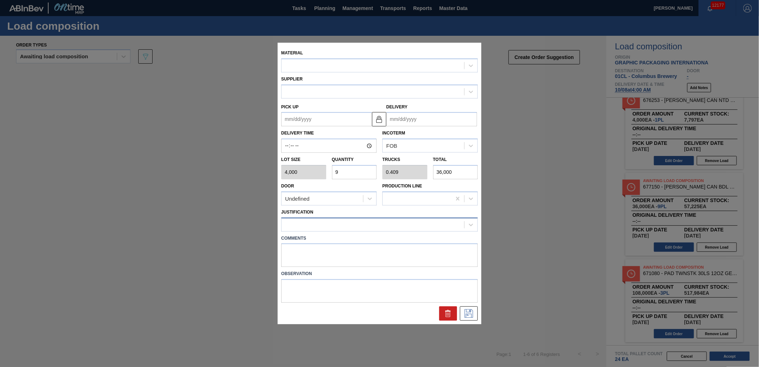
type input "10/09/2025"
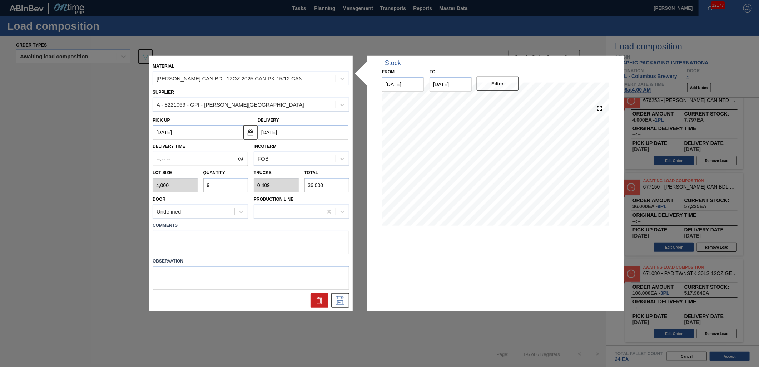
click at [233, 182] on input "9" at bounding box center [225, 185] width 45 height 14
type input "0"
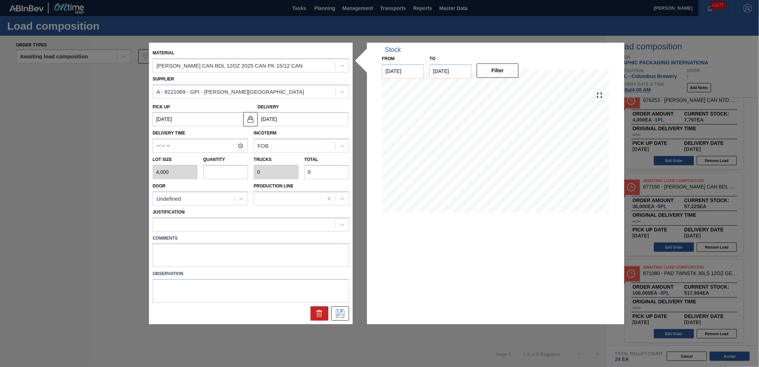
type input "1"
type input "0.045"
type input "4,000"
type input "11"
type input "0.5"
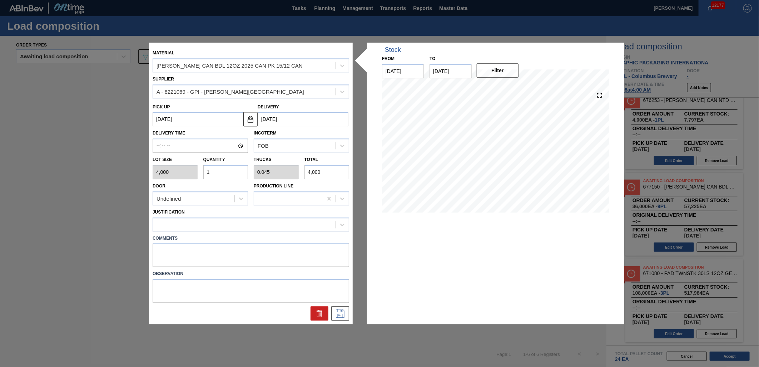
type input "44,000"
type input "11"
click at [264, 227] on div at bounding box center [244, 224] width 183 height 10
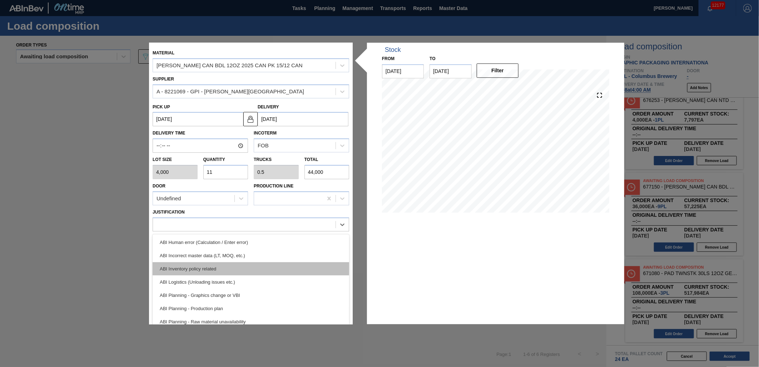
scroll to position [40, 0]
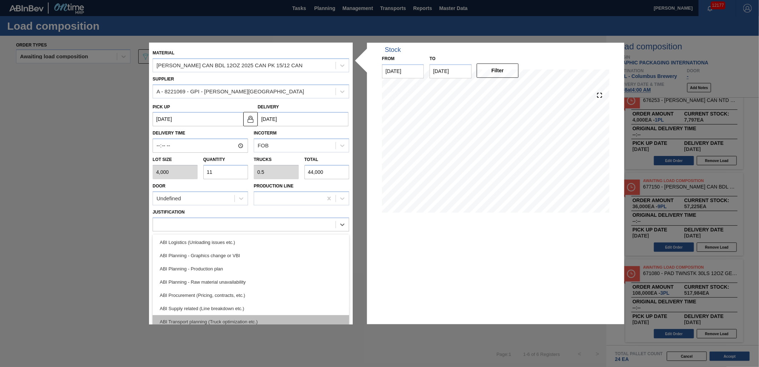
click at [256, 318] on div "ABI Transport planning (Truck optimization etc.)" at bounding box center [251, 321] width 197 height 13
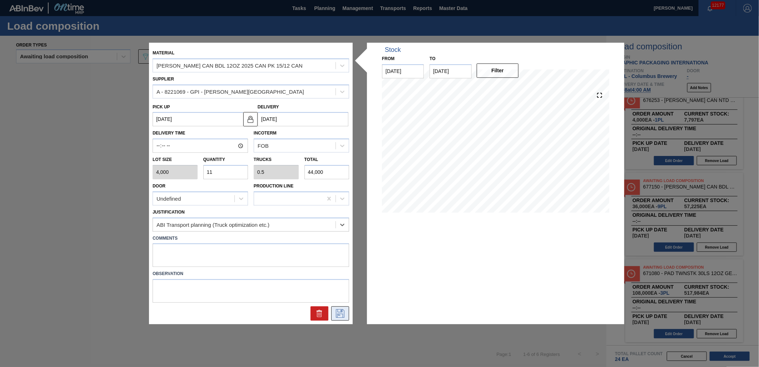
click at [341, 314] on icon at bounding box center [340, 313] width 11 height 9
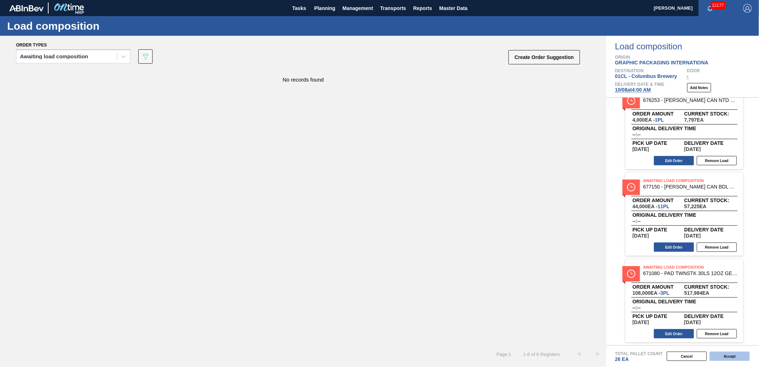
click at [727, 353] on button "Accept" at bounding box center [730, 355] width 40 height 9
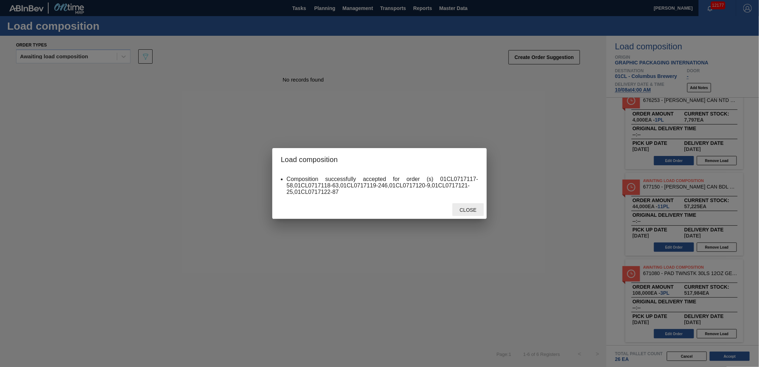
click at [472, 208] on span "Close" at bounding box center [468, 210] width 28 height 6
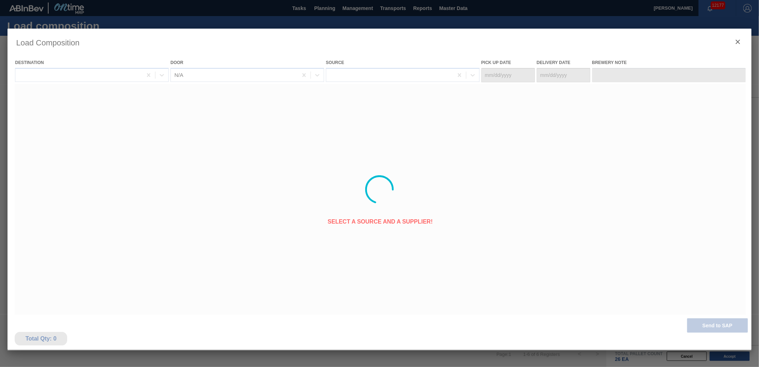
type Date "10/06/2025"
type Date "10/08/2025"
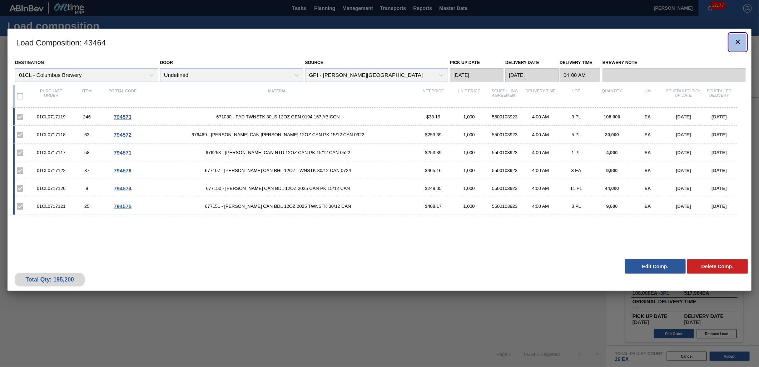
click at [735, 42] on icon "botão de ícone" at bounding box center [738, 42] width 9 height 9
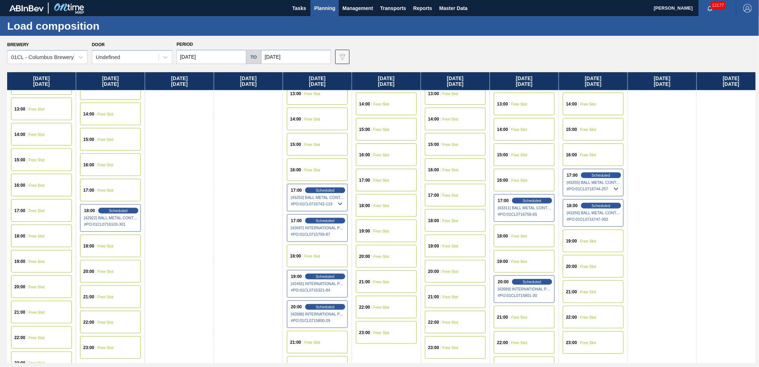
scroll to position [358, 0]
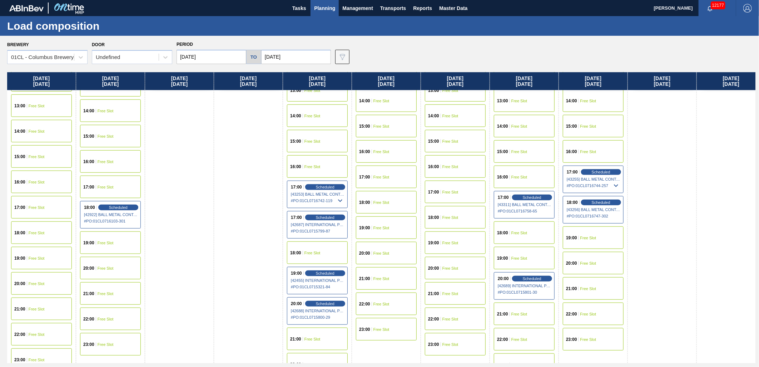
click at [520, 333] on div "22:00 Free Slot" at bounding box center [524, 339] width 61 height 23
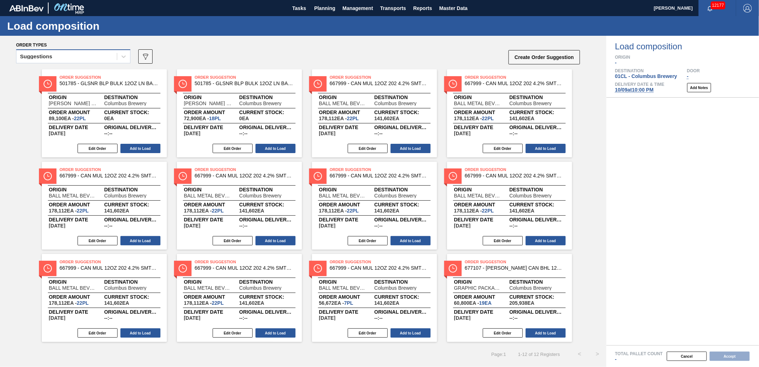
click at [88, 53] on div "Suggestions" at bounding box center [66, 56] width 100 height 10
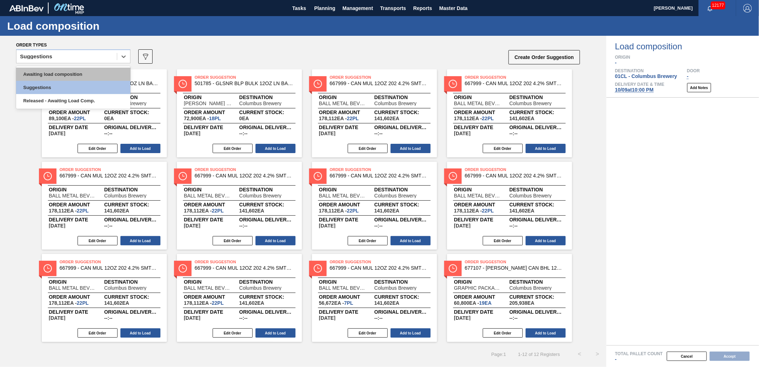
click at [74, 74] on div "Awaiting load composition" at bounding box center [73, 74] width 114 height 13
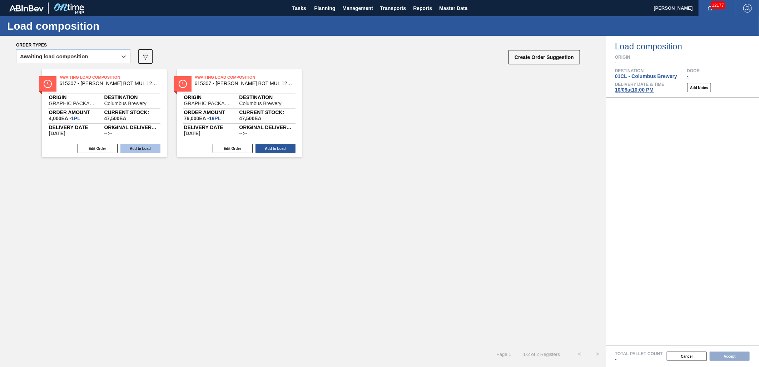
click at [132, 150] on button "Add to Load" at bounding box center [141, 148] width 40 height 9
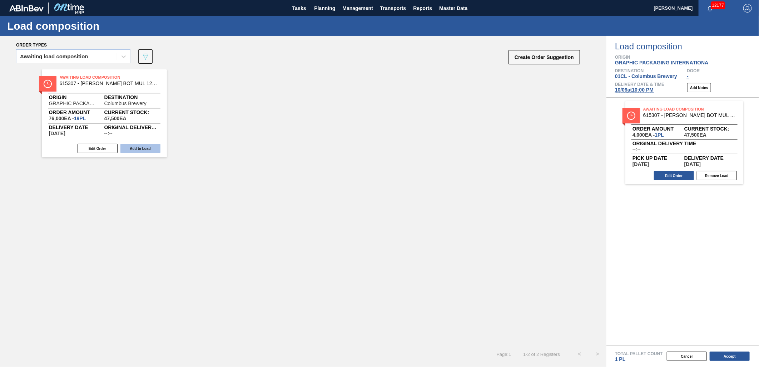
click at [132, 149] on button "Add to Load" at bounding box center [141, 148] width 40 height 9
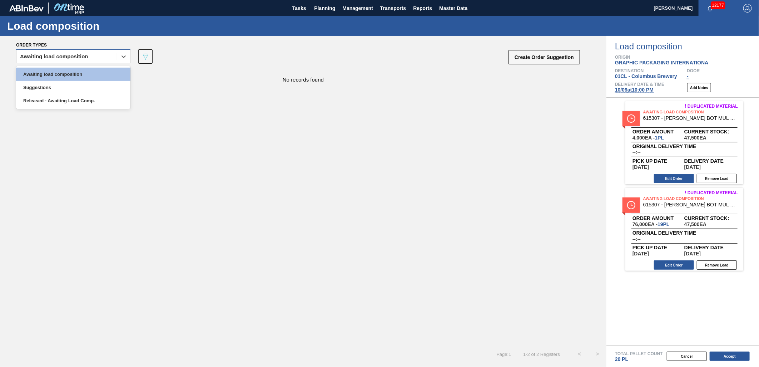
drag, startPoint x: 99, startPoint y: 55, endPoint x: 92, endPoint y: 69, distance: 16.3
click at [99, 55] on div "Awaiting load composition" at bounding box center [66, 56] width 100 height 10
click at [92, 72] on div "Awaiting load composition" at bounding box center [73, 74] width 114 height 13
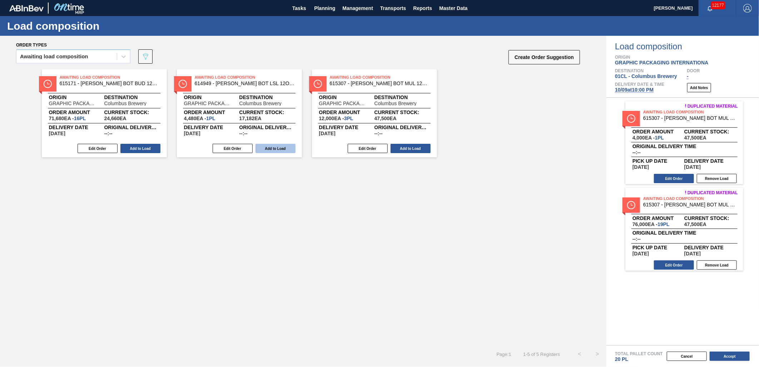
click at [266, 145] on button "Add to Load" at bounding box center [276, 148] width 40 height 9
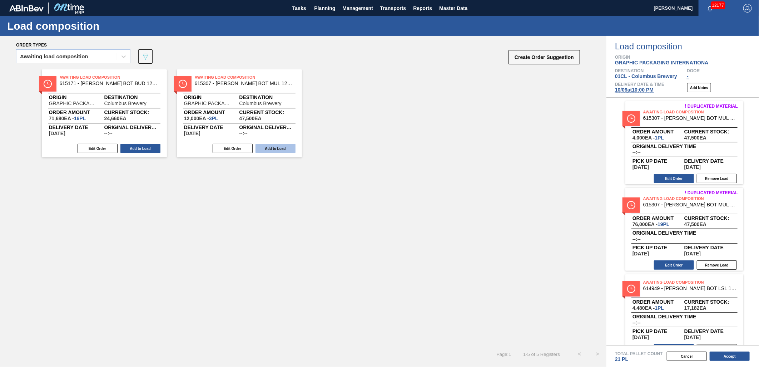
click at [281, 147] on button "Add to Load" at bounding box center [276, 148] width 40 height 9
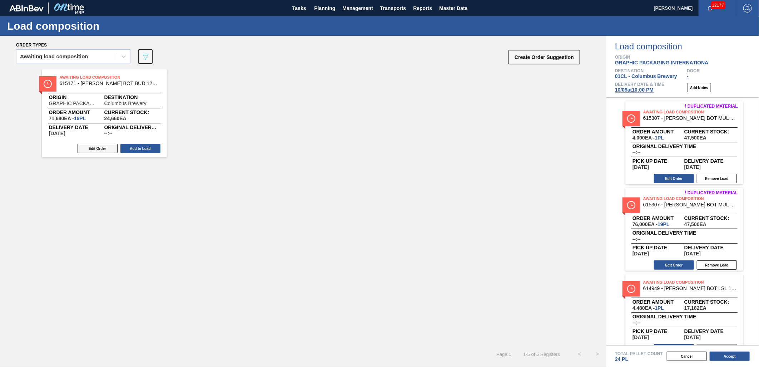
click at [109, 147] on button "Edit Order" at bounding box center [98, 148] width 40 height 9
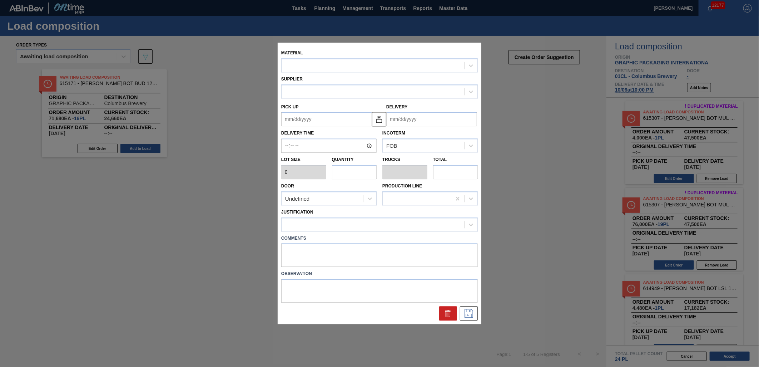
type input "4,480"
type input "16"
type input "0.615"
type input "71,680"
type up "10/15/2025"
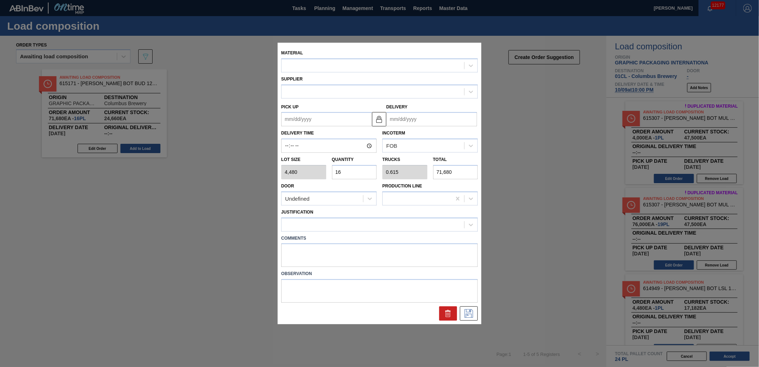
type input "10/17/2025"
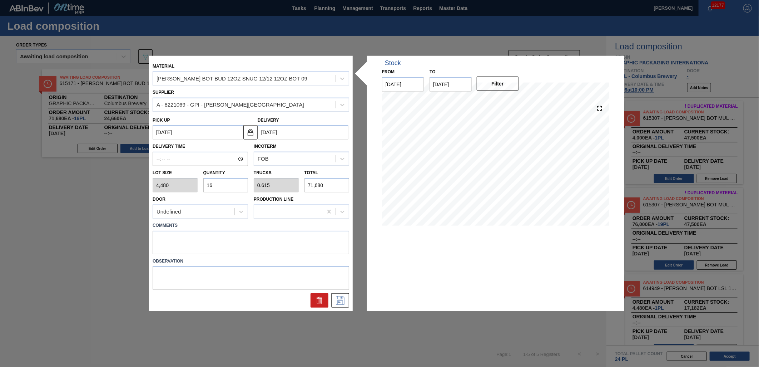
click at [223, 186] on input "16" at bounding box center [225, 185] width 45 height 14
type input "1"
type input "0.038"
type input "4,480"
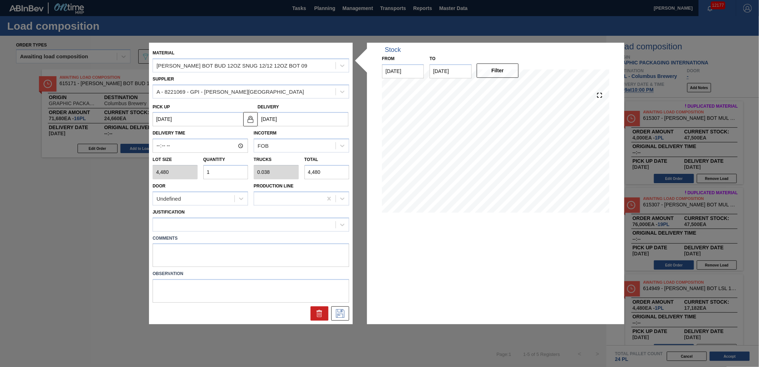
type input "0"
type input "2"
type input "0.077"
type input "8,960"
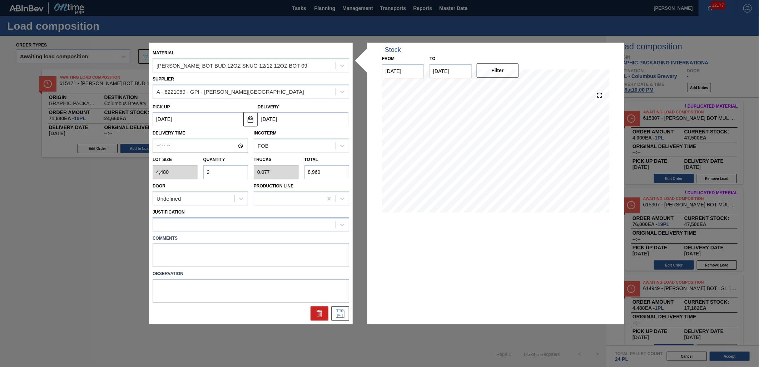
type input "2"
click at [235, 223] on div at bounding box center [244, 224] width 183 height 10
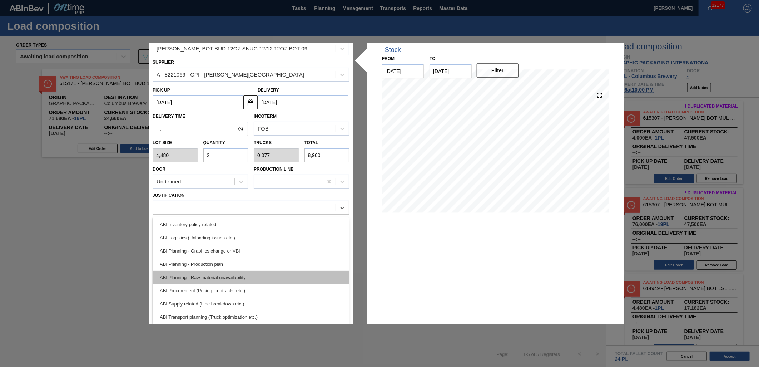
scroll to position [40, 0]
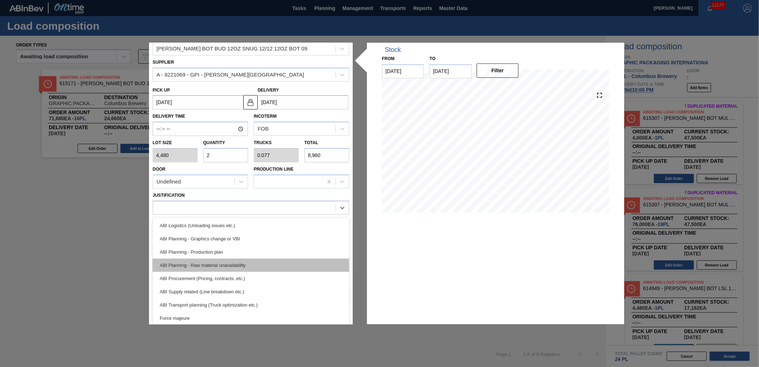
click at [239, 300] on div "ABI Transport planning (Truck optimization etc.)" at bounding box center [251, 304] width 197 height 13
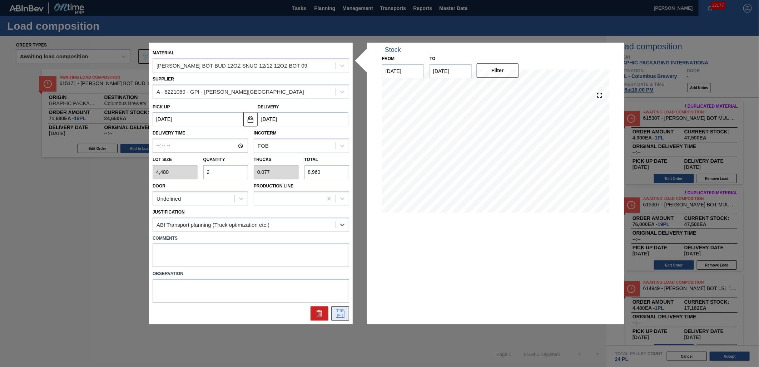
click at [340, 310] on icon at bounding box center [340, 313] width 11 height 9
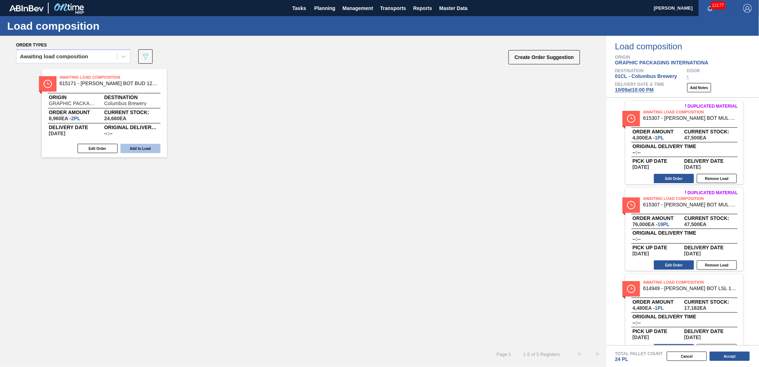
click at [154, 149] on button "Add to Load" at bounding box center [141, 148] width 40 height 9
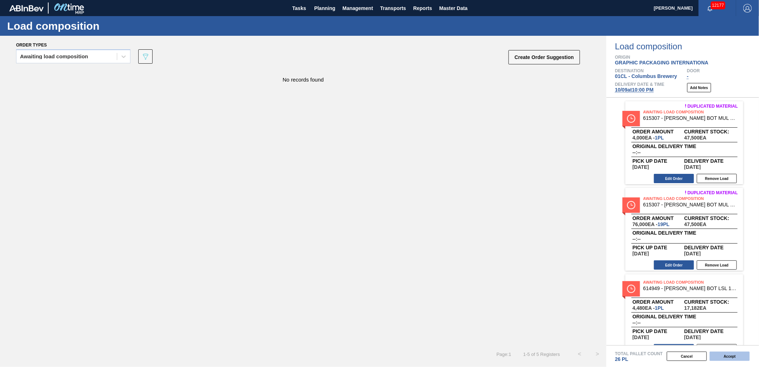
click at [733, 355] on button "Accept" at bounding box center [730, 355] width 40 height 9
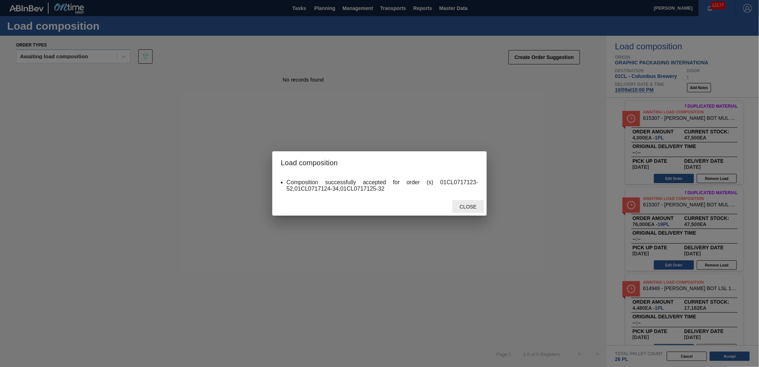
click at [473, 210] on div "Close" at bounding box center [468, 206] width 31 height 13
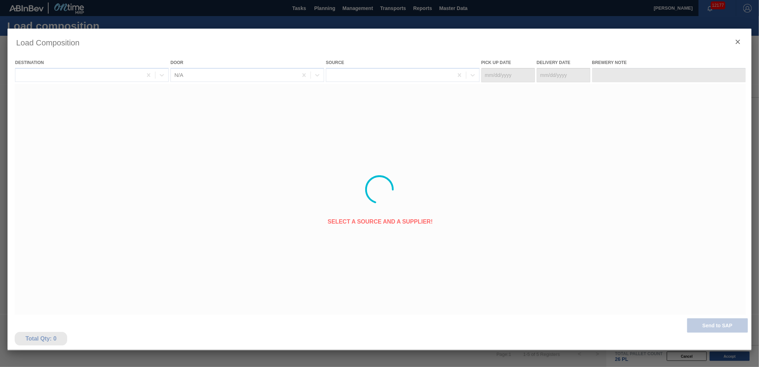
type Date "10/07/2025"
type Date "10/09/2025"
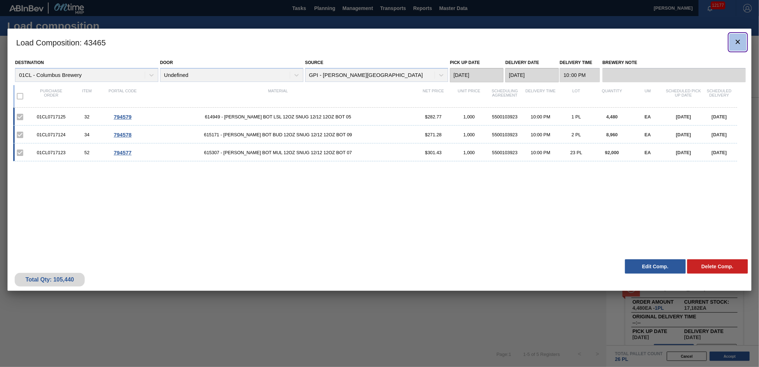
click at [734, 40] on icon "botão de ícone" at bounding box center [738, 42] width 9 height 9
